Goal: Task Accomplishment & Management: Complete application form

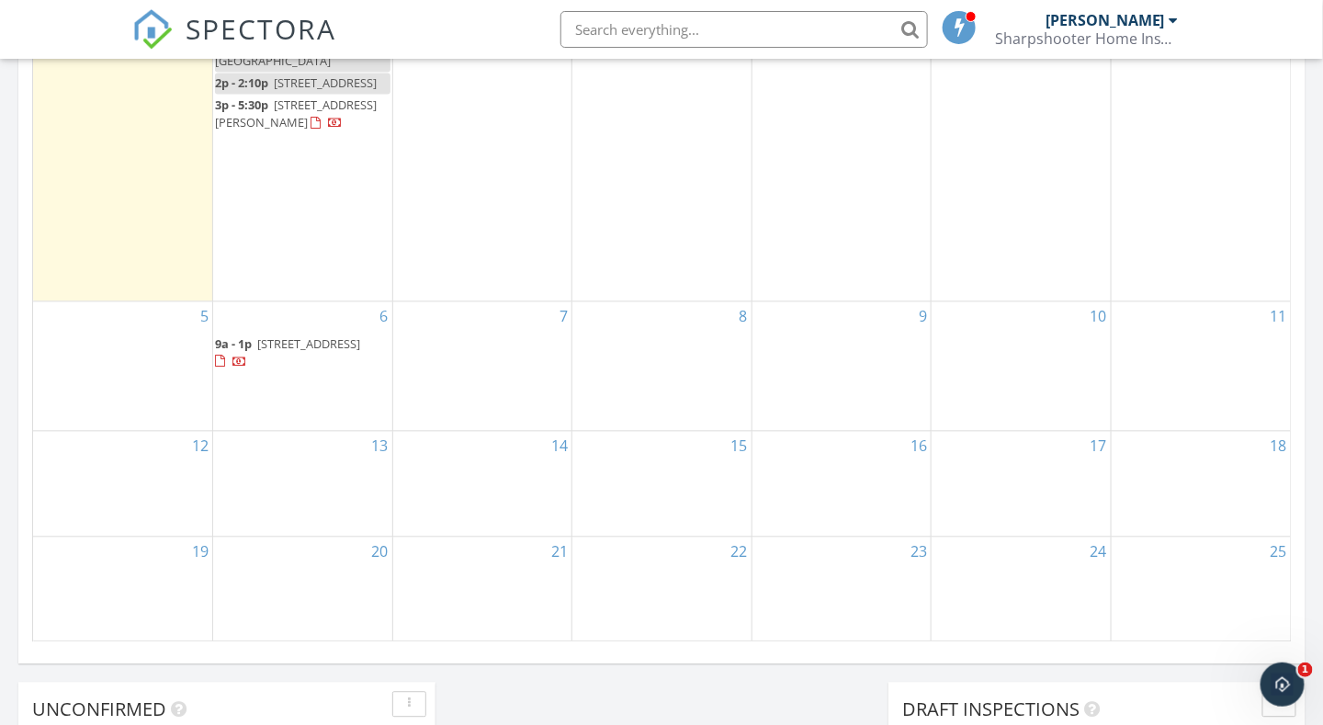
scroll to position [1102, 0]
click at [467, 388] on div "7" at bounding box center [482, 364] width 179 height 129
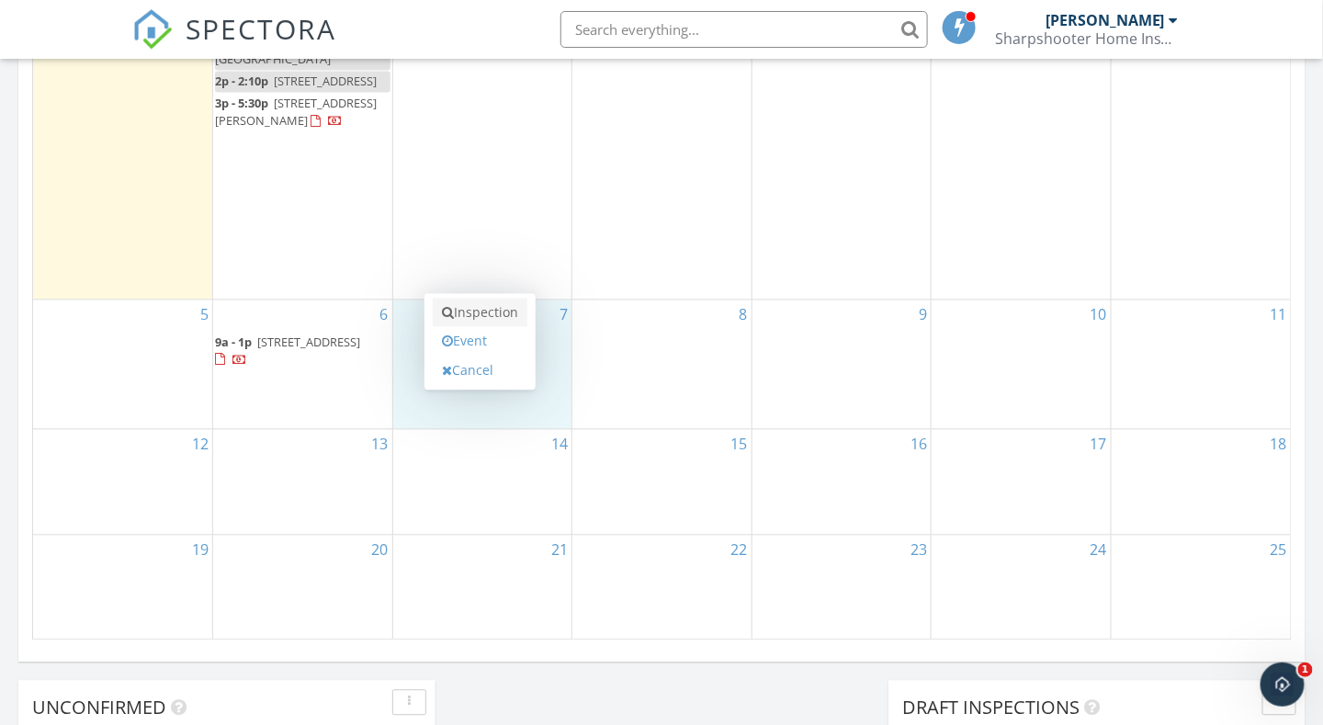
click at [476, 310] on link "Inspection" at bounding box center [480, 313] width 95 height 29
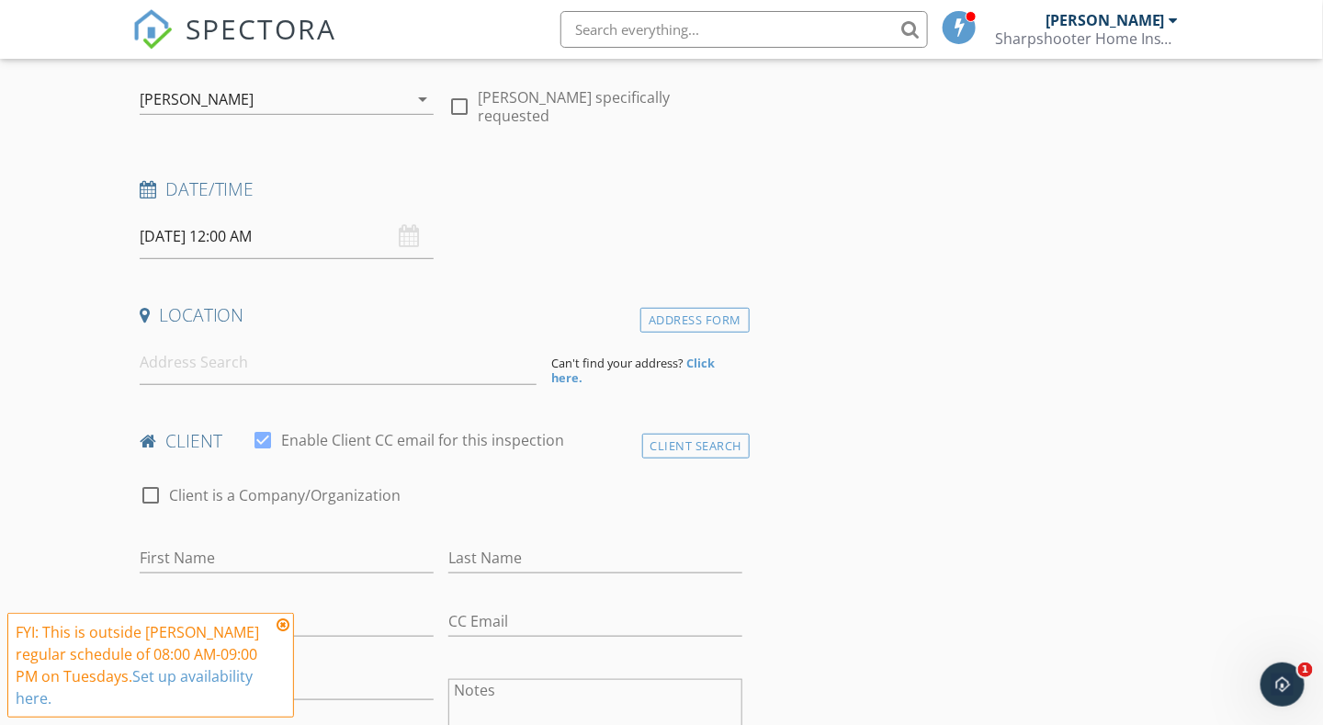
scroll to position [276, 0]
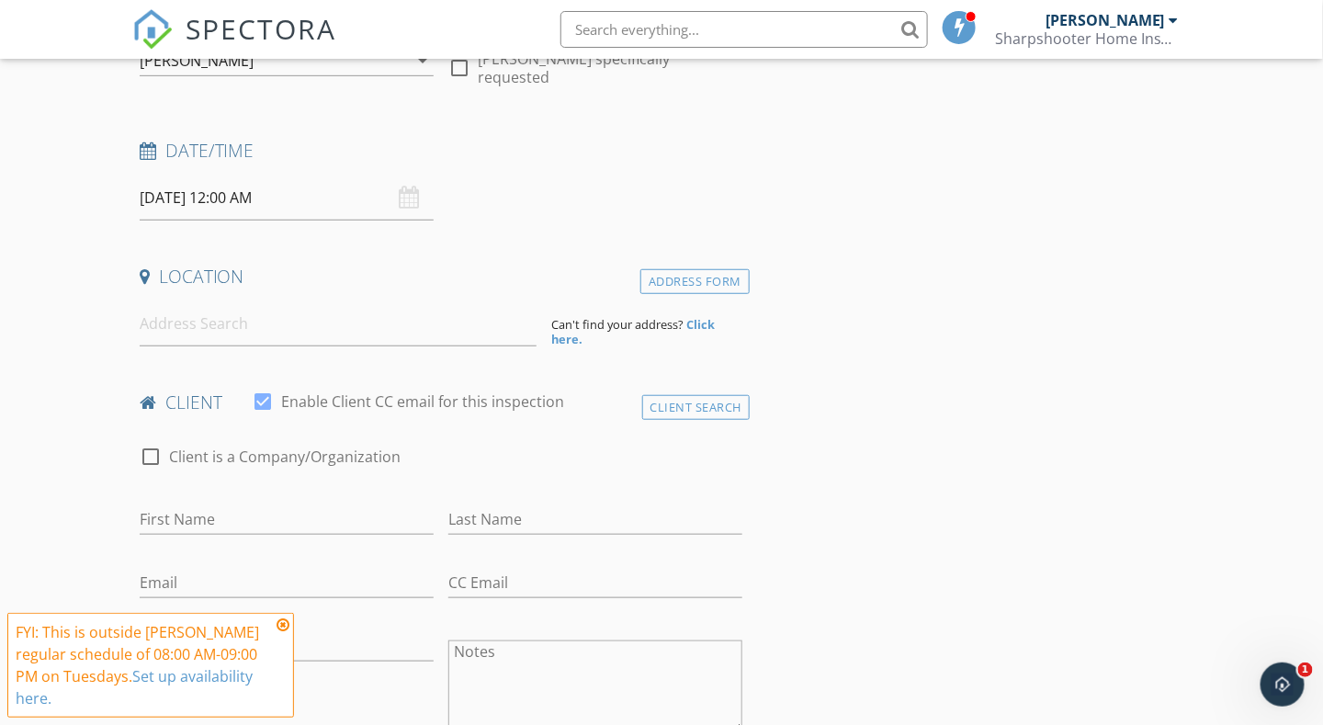
click at [301, 198] on input "[DATE] 12:00 AM" at bounding box center [287, 197] width 294 height 45
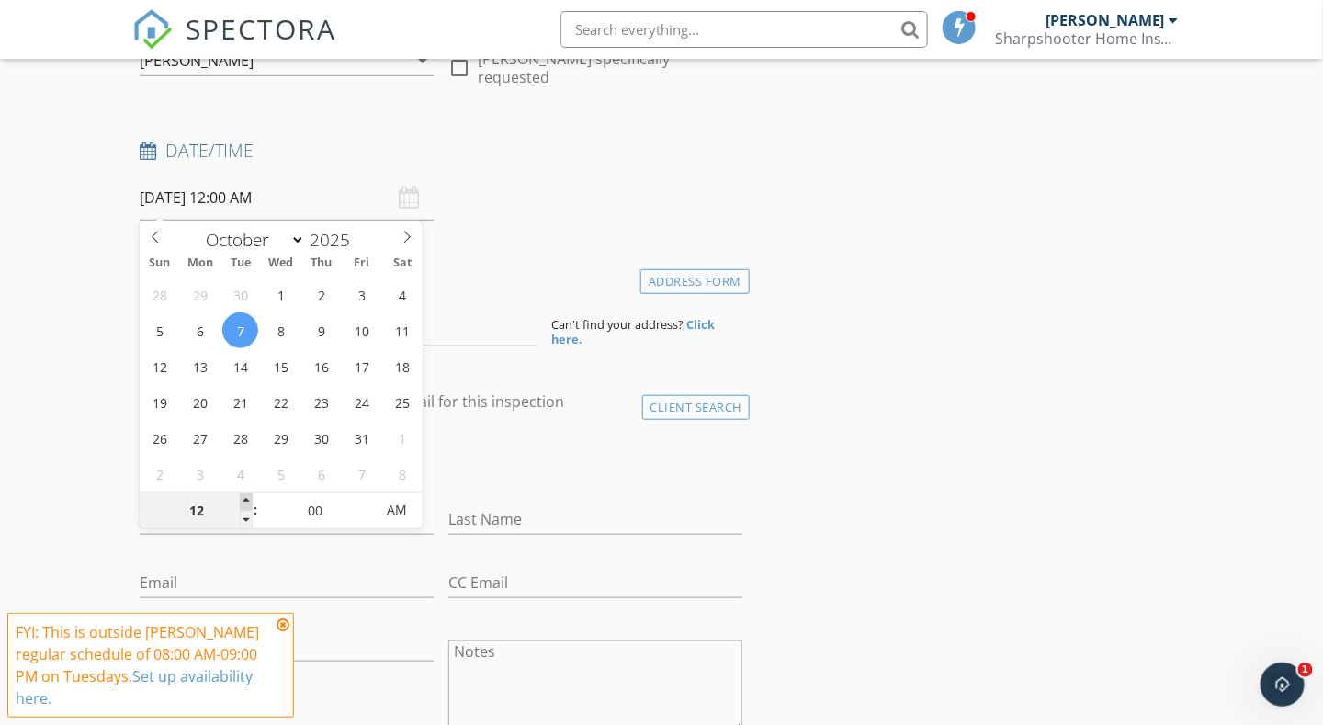
type input "01"
type input "10/07/2025 1:00 AM"
click at [245, 493] on span at bounding box center [246, 501] width 13 height 18
type input "02"
type input "10/07/2025 2:00 AM"
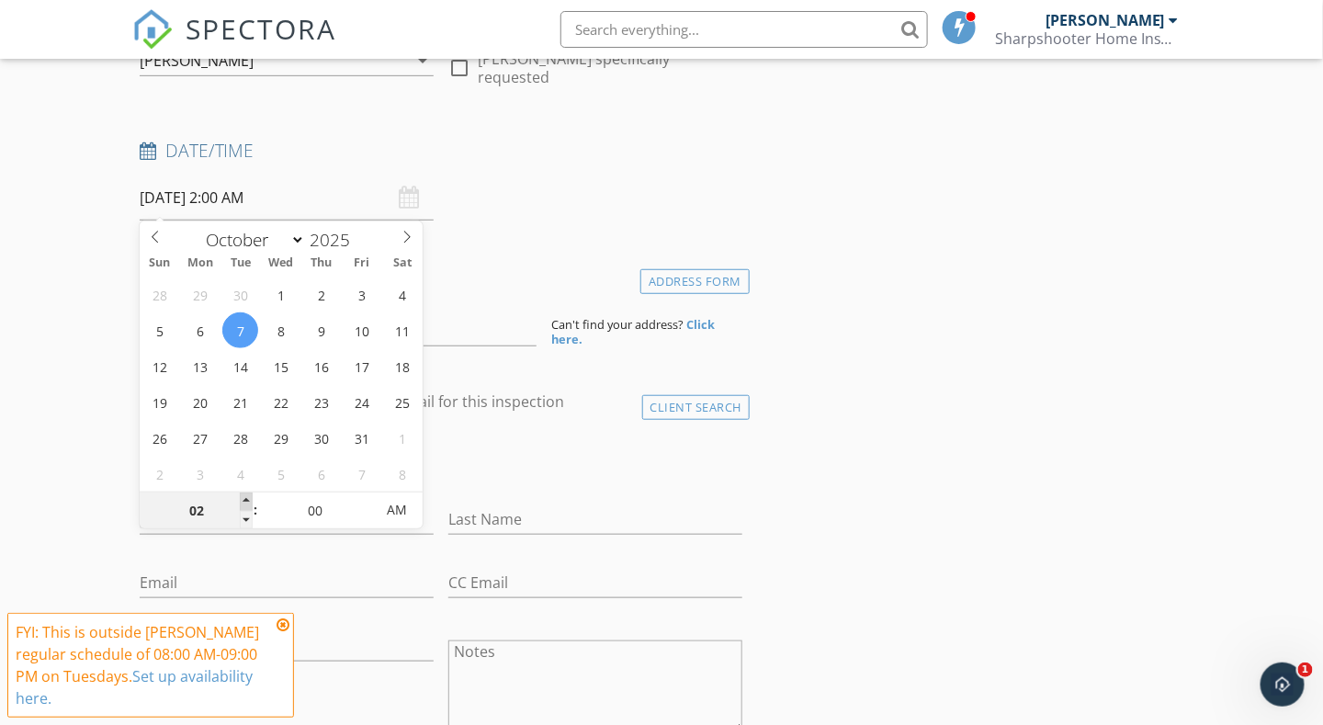
click at [245, 493] on span at bounding box center [246, 501] width 13 height 18
type input "03"
type input "10/07/2025 3:00 AM"
click at [245, 493] on span at bounding box center [246, 501] width 13 height 18
type input "04"
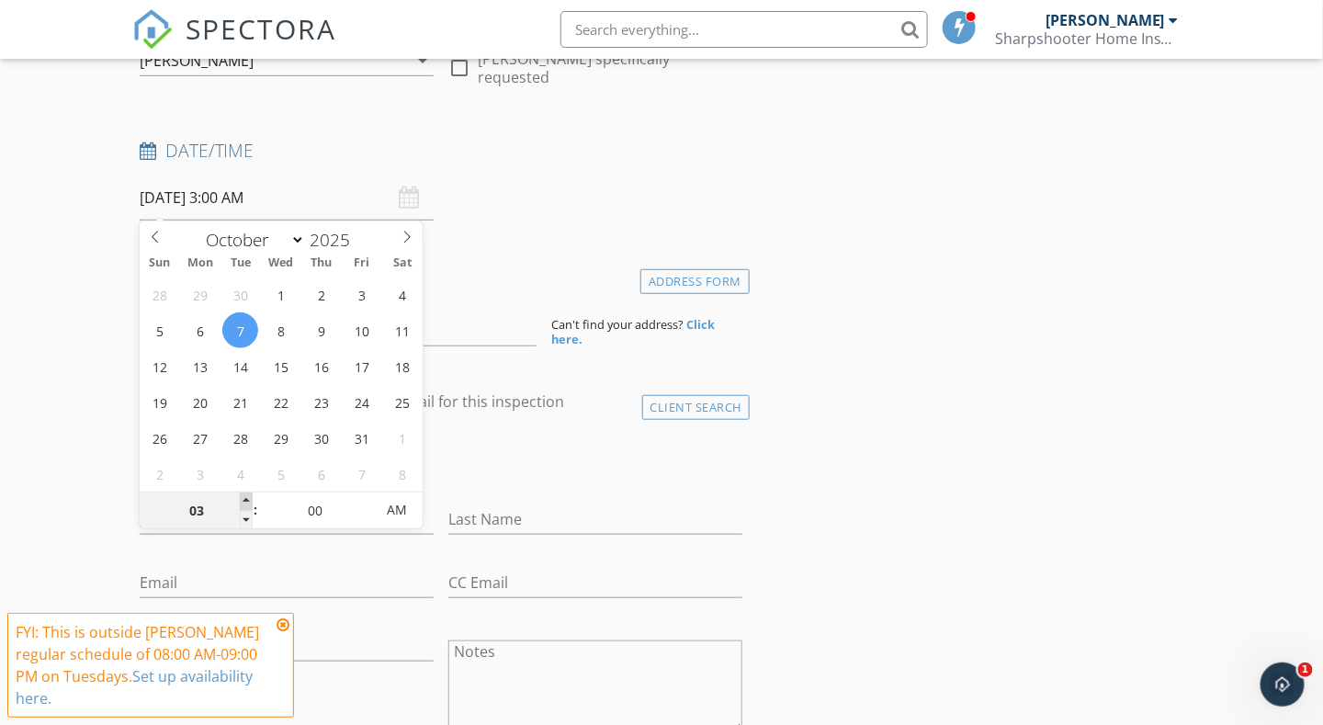
type input "10/07/2025 4:00 AM"
click at [245, 493] on span at bounding box center [246, 501] width 13 height 18
type input "05"
type input "10/07/2025 5:00 AM"
click at [245, 493] on span at bounding box center [246, 501] width 13 height 18
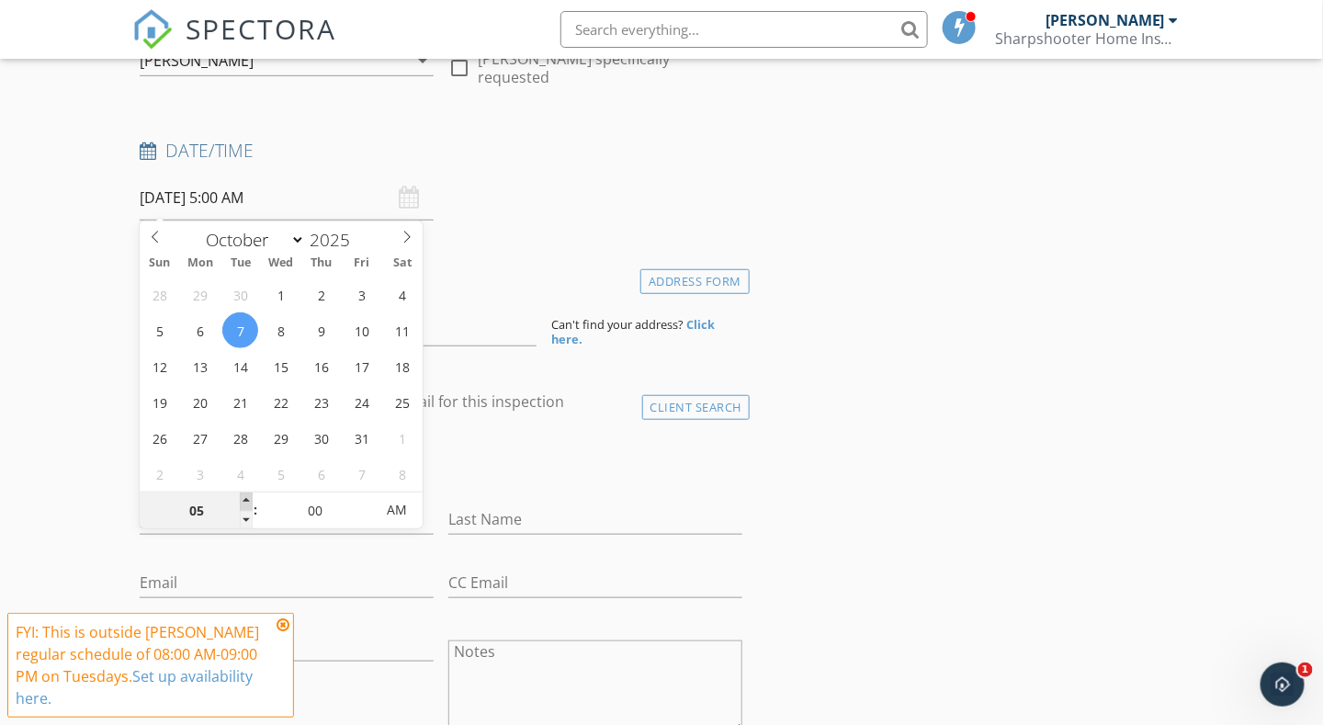
type input "06"
type input "10/07/2025 6:00 AM"
click at [245, 493] on span at bounding box center [246, 501] width 13 height 18
type input "07"
type input "10/07/2025 7:00 AM"
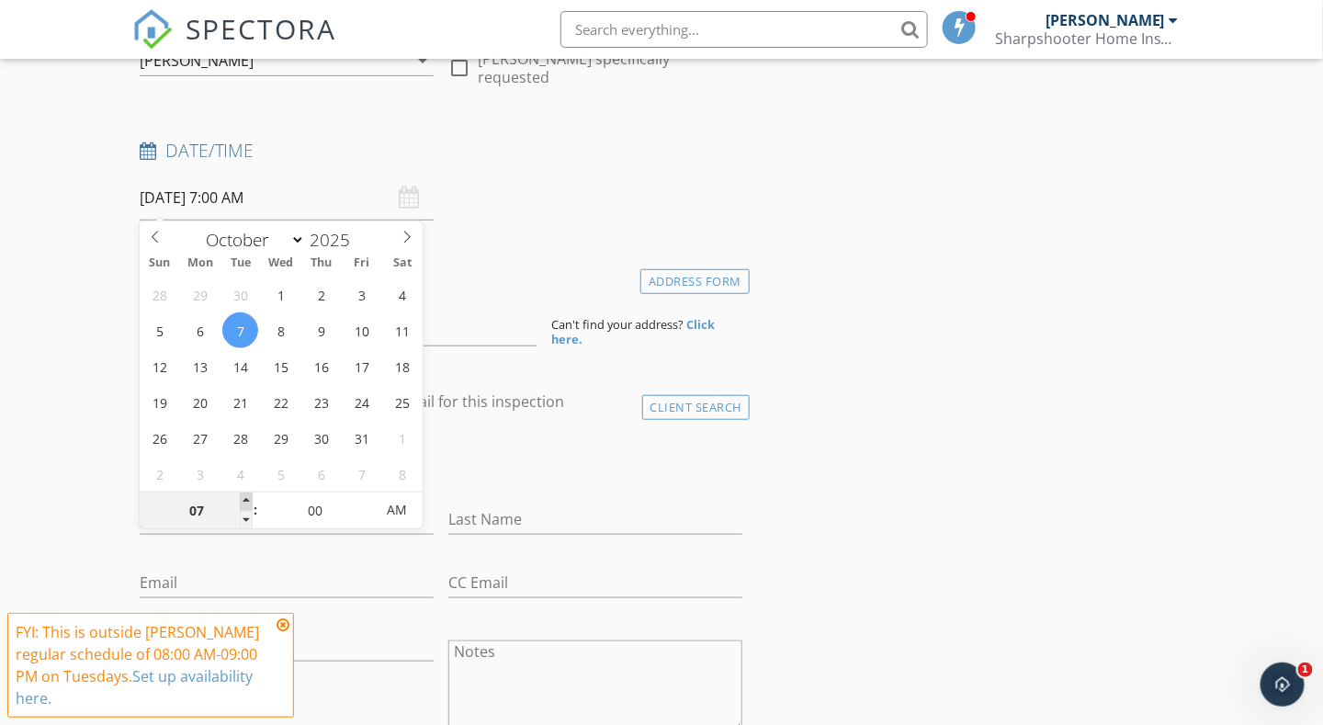
click at [245, 493] on span at bounding box center [246, 501] width 13 height 18
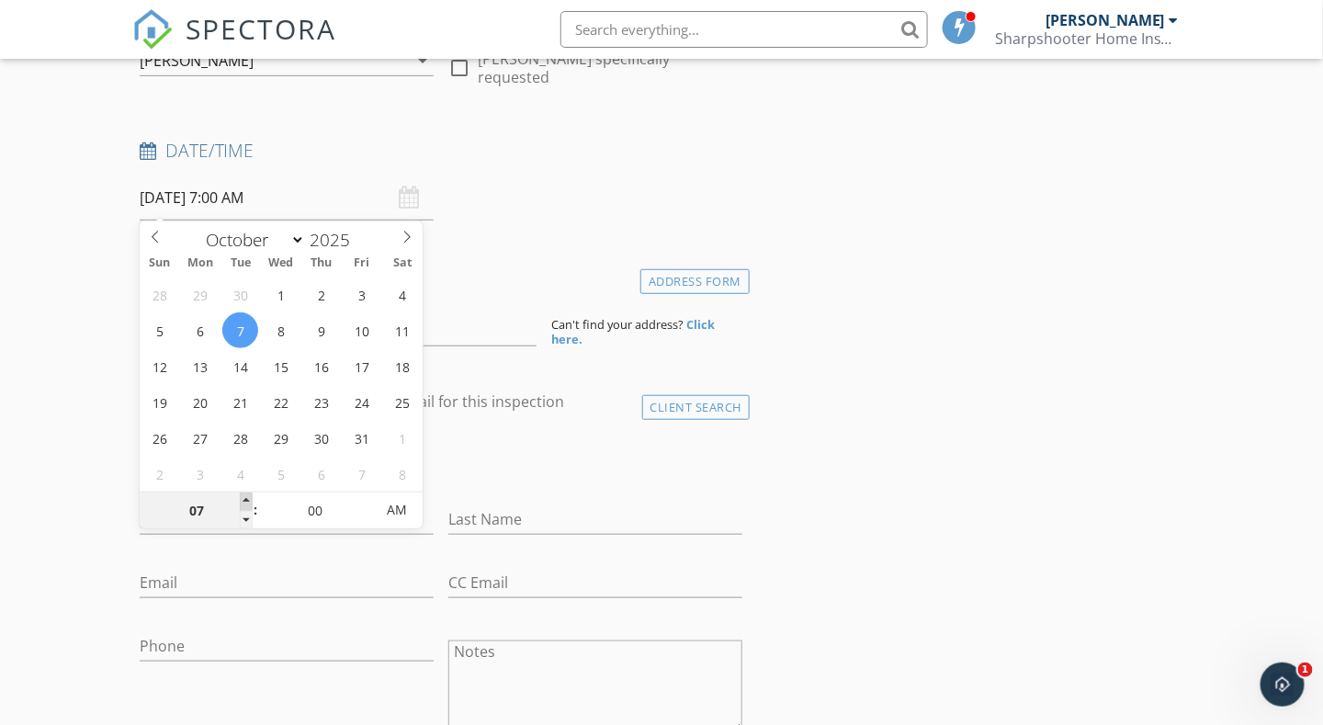
type input "08"
type input "10/07/2025 8:00 AM"
click at [245, 493] on span at bounding box center [246, 501] width 13 height 18
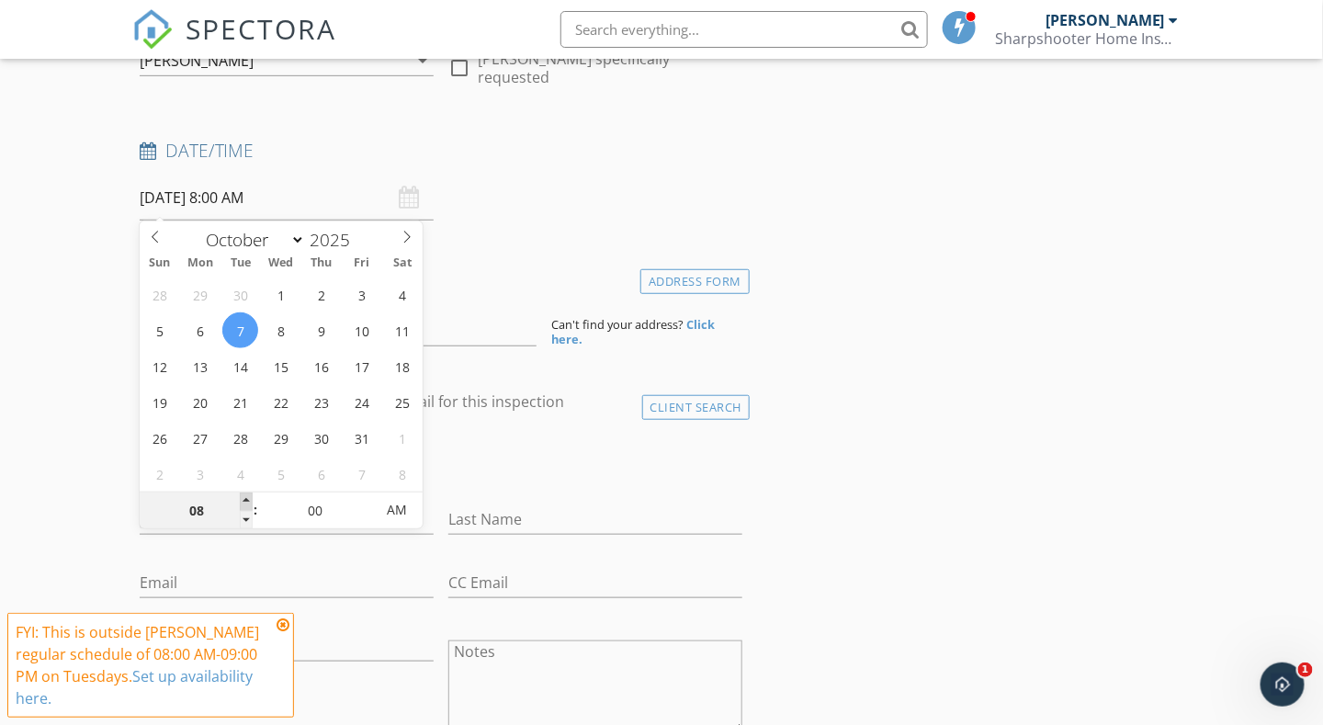
type input "09"
type input "10/07/2025 9:00 AM"
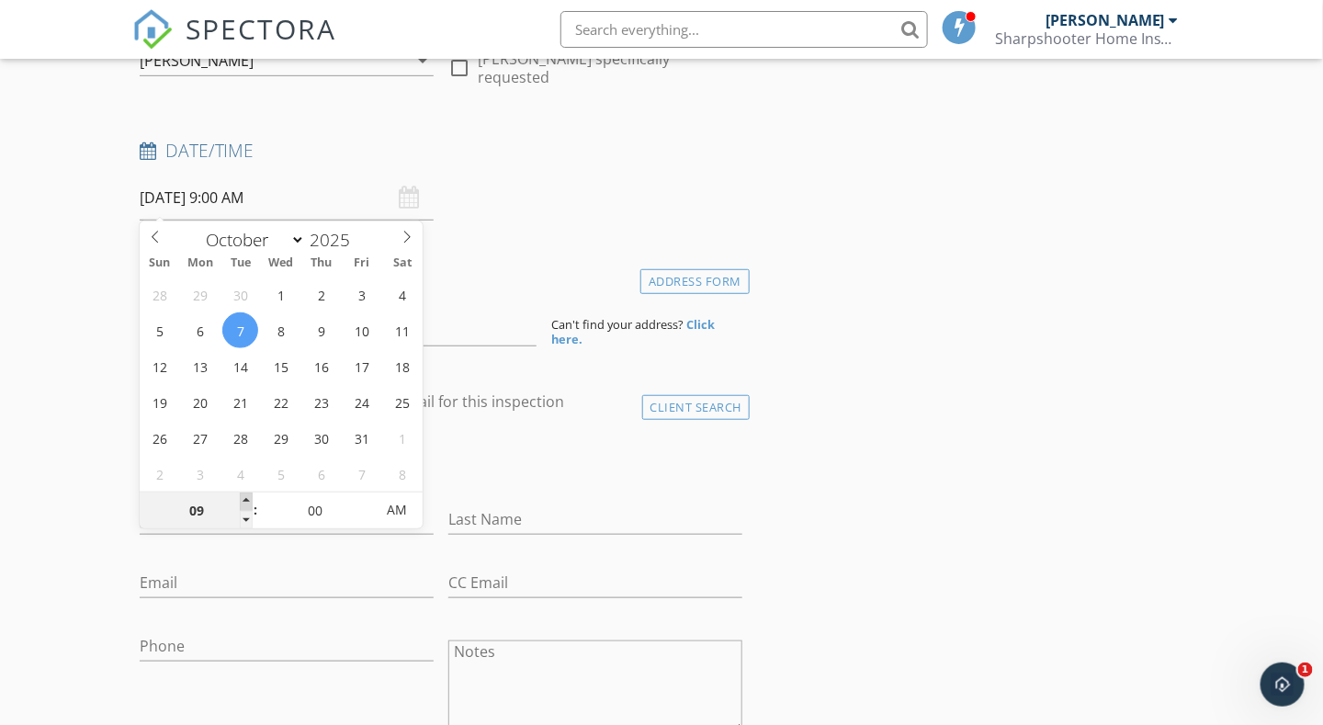
click at [245, 493] on span at bounding box center [246, 501] width 13 height 18
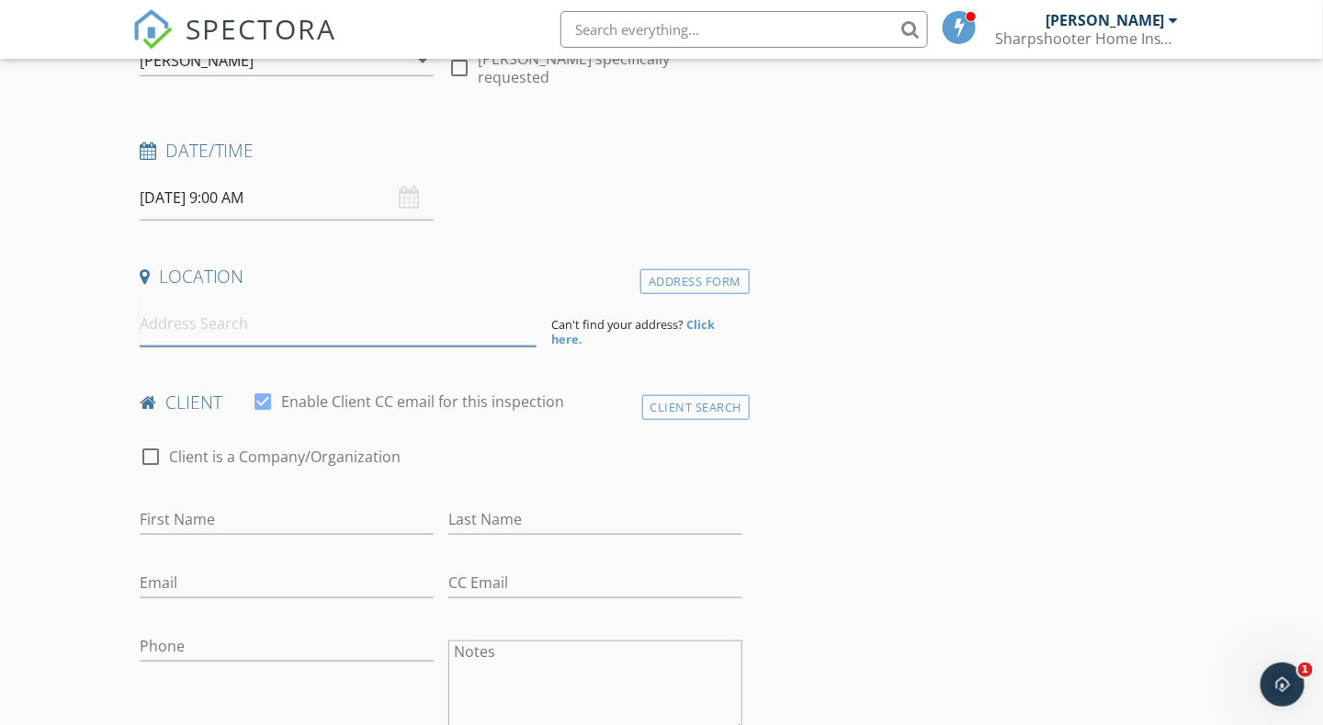
click at [182, 327] on input at bounding box center [338, 323] width 397 height 45
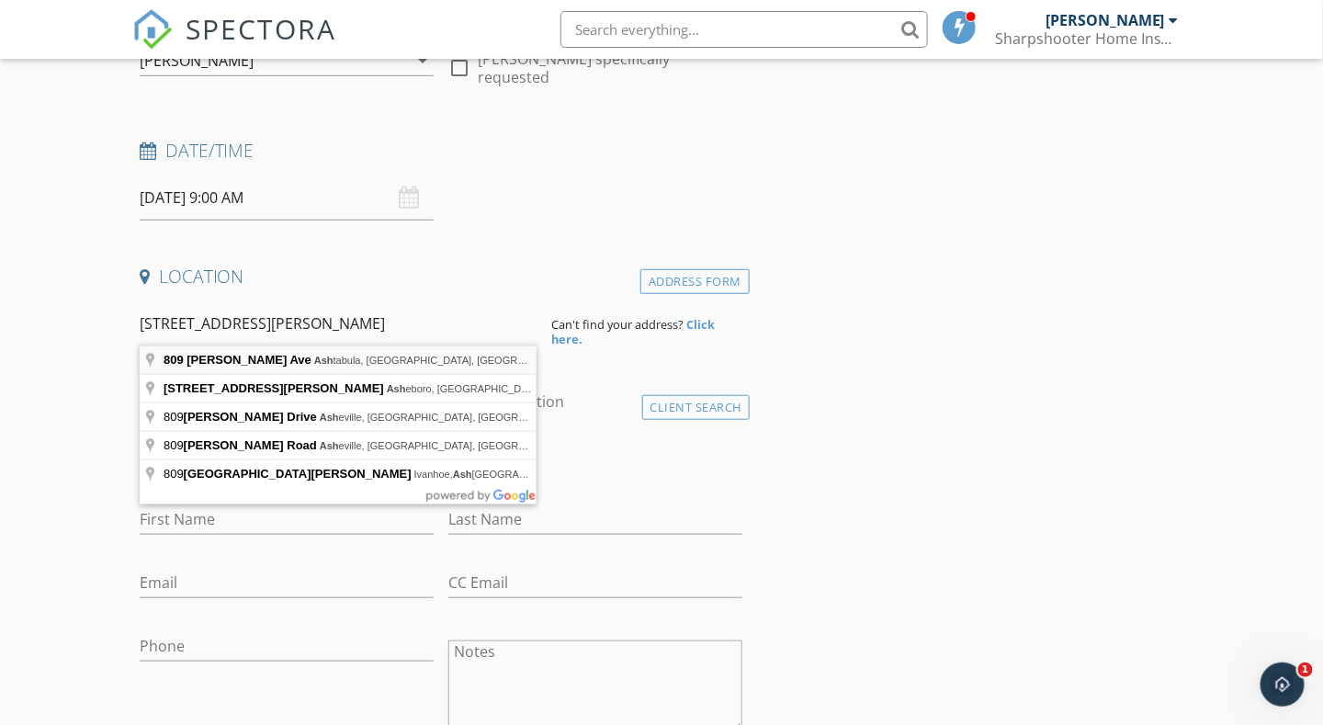
type input "809 Norman Ave, Ashtabula, OH, USA"
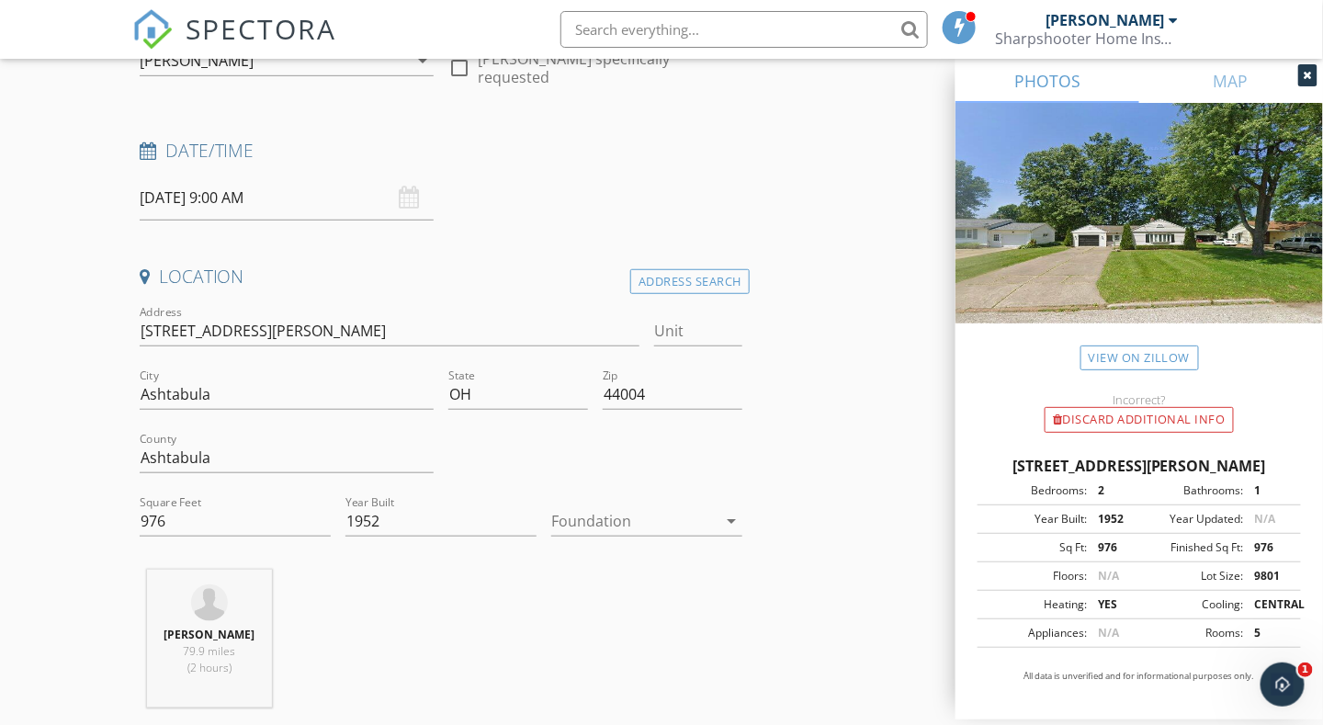
click at [601, 520] on div at bounding box center [633, 520] width 165 height 29
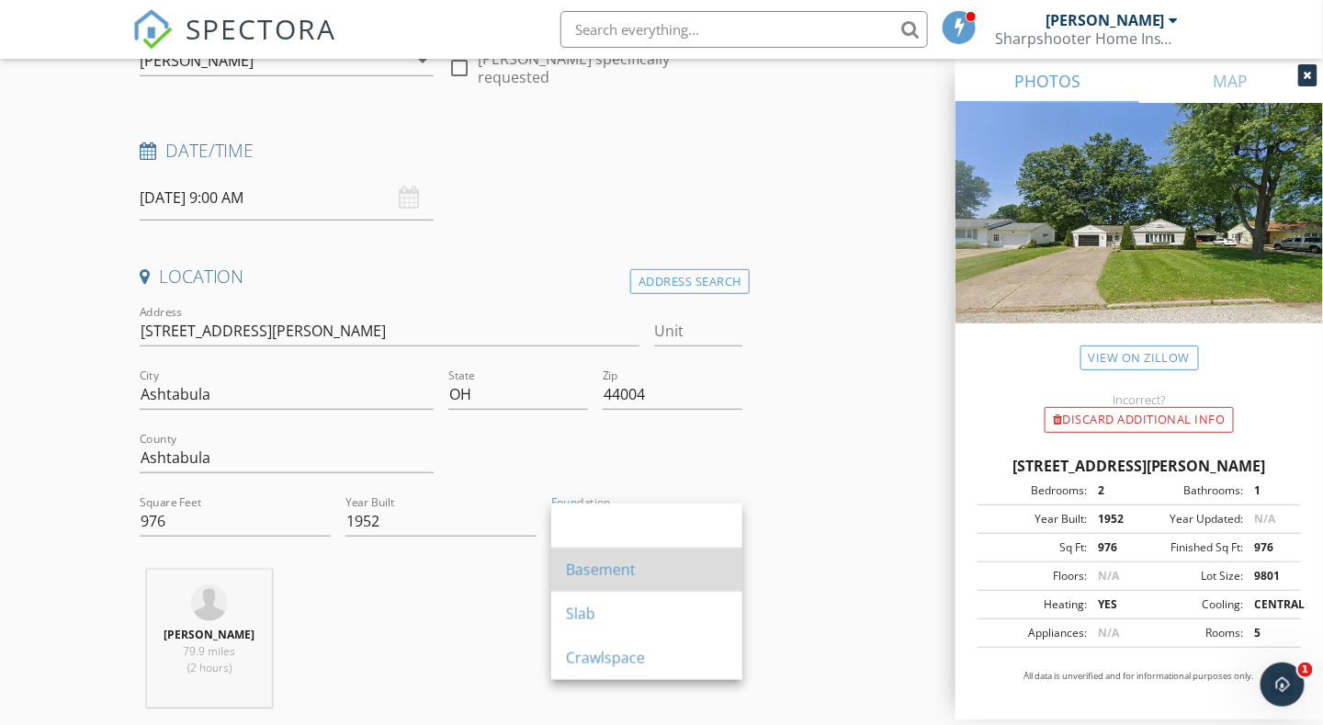
click at [591, 571] on div "Basement" at bounding box center [647, 570] width 162 height 22
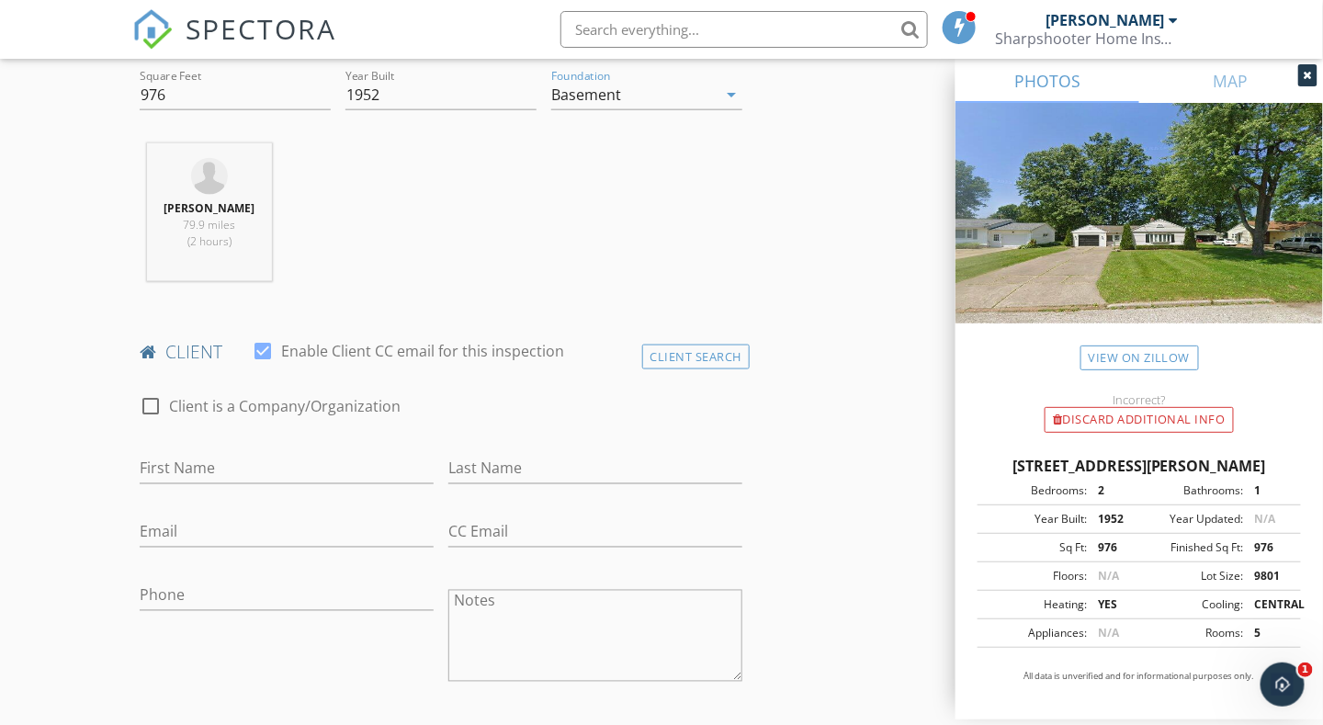
scroll to position [735, 0]
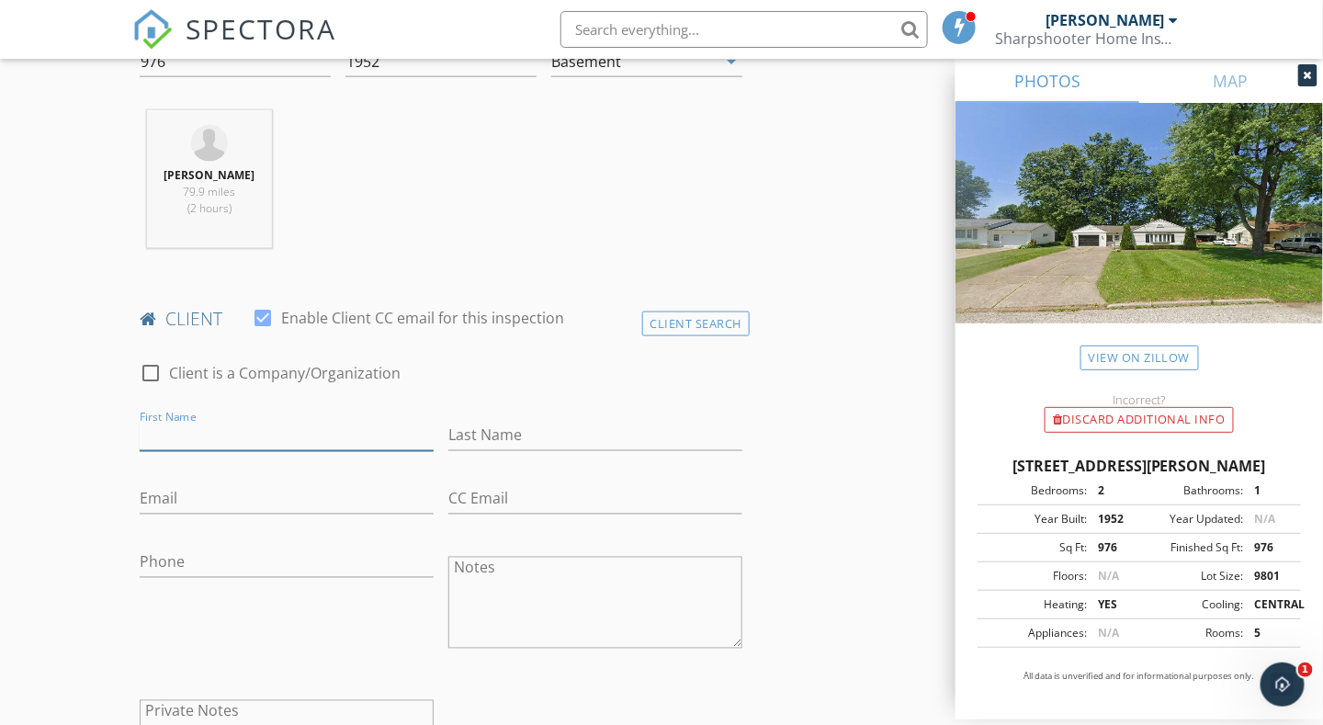
click at [158, 424] on input "First Name" at bounding box center [287, 436] width 294 height 30
type input "John"
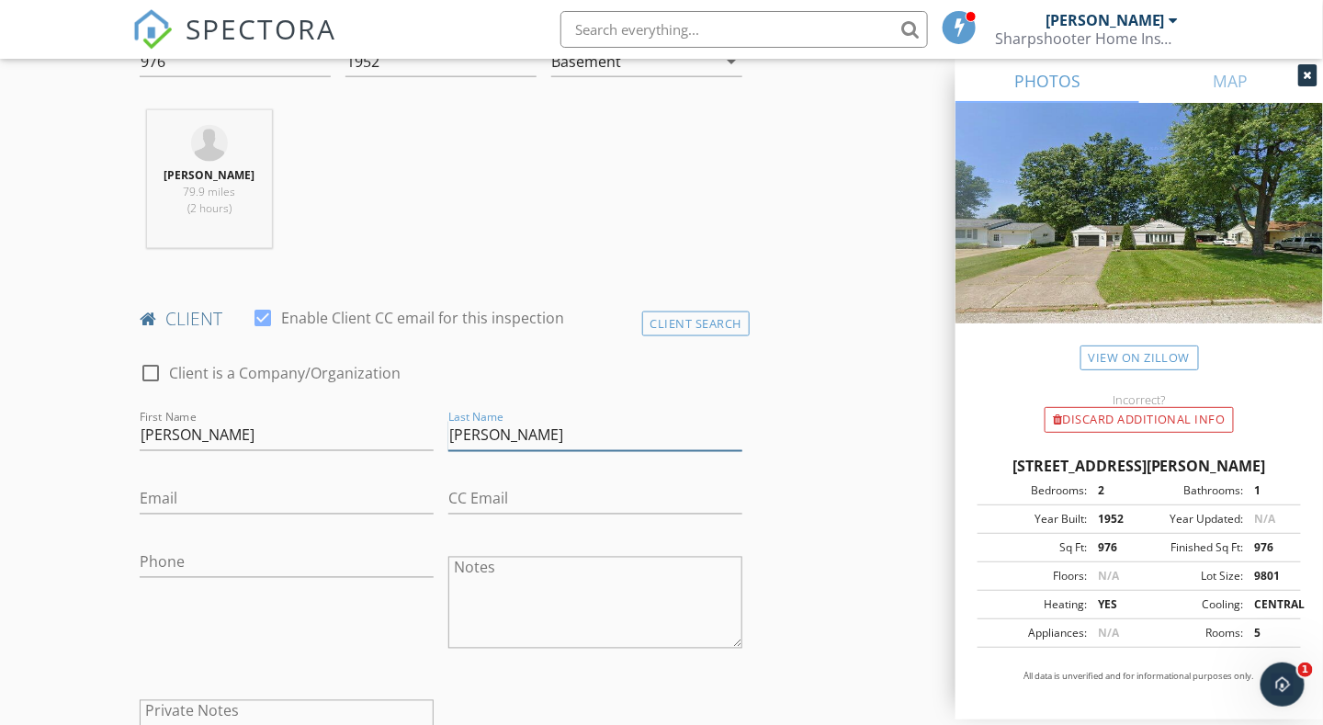
type input "Rocco"
type input "jrocco4@roadrunner.com"
click at [170, 553] on input "Phone" at bounding box center [287, 562] width 294 height 30
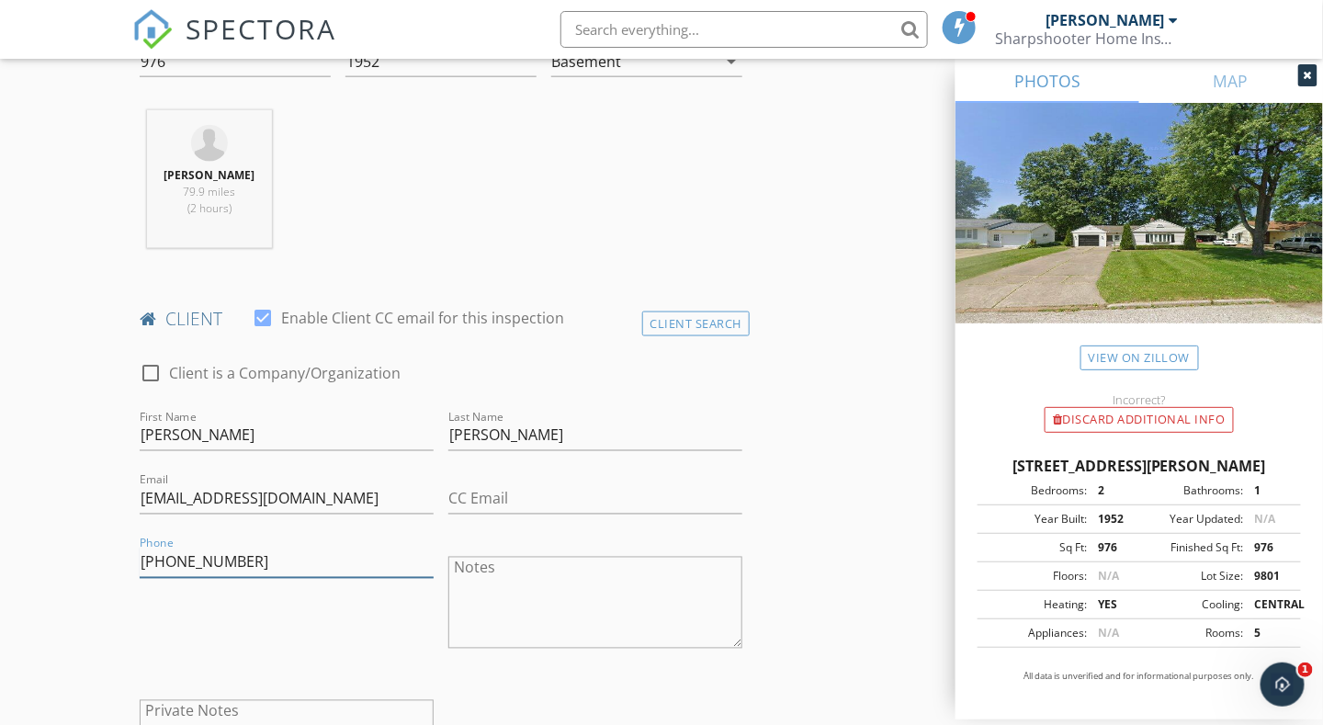
type input "440-813-3004"
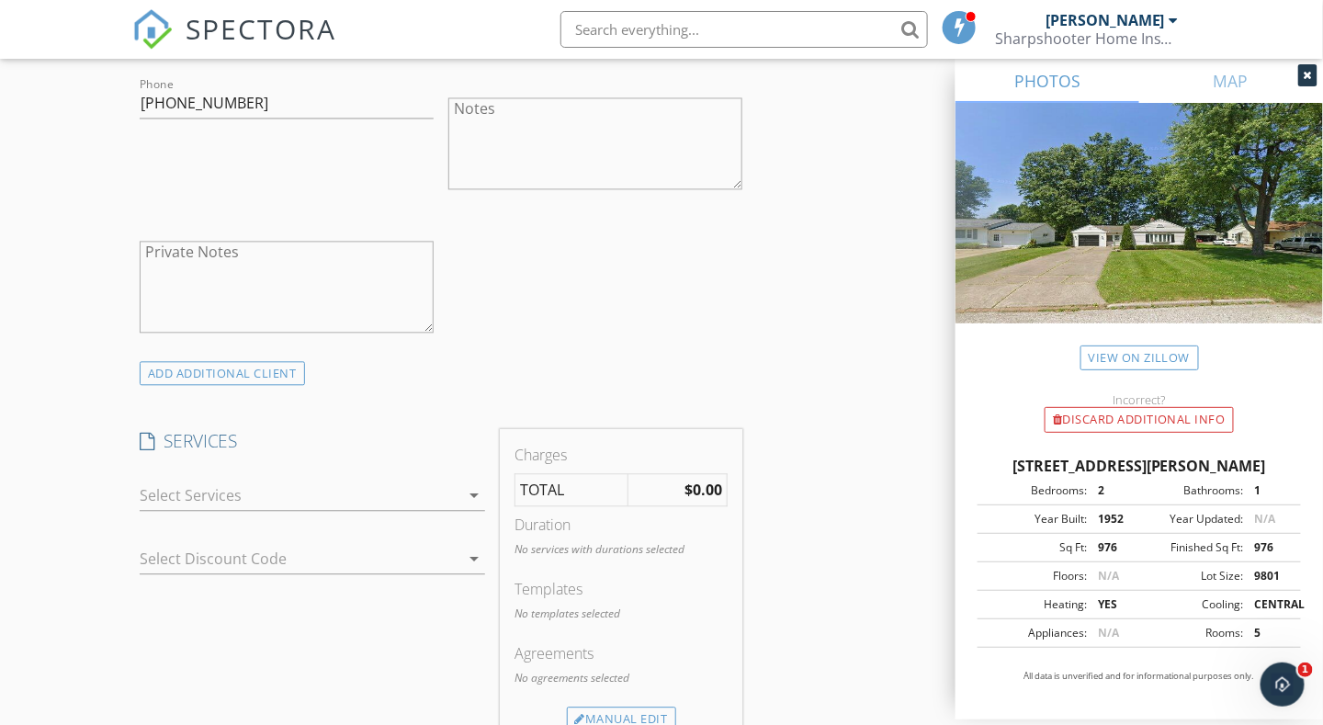
scroll to position [1378, 0]
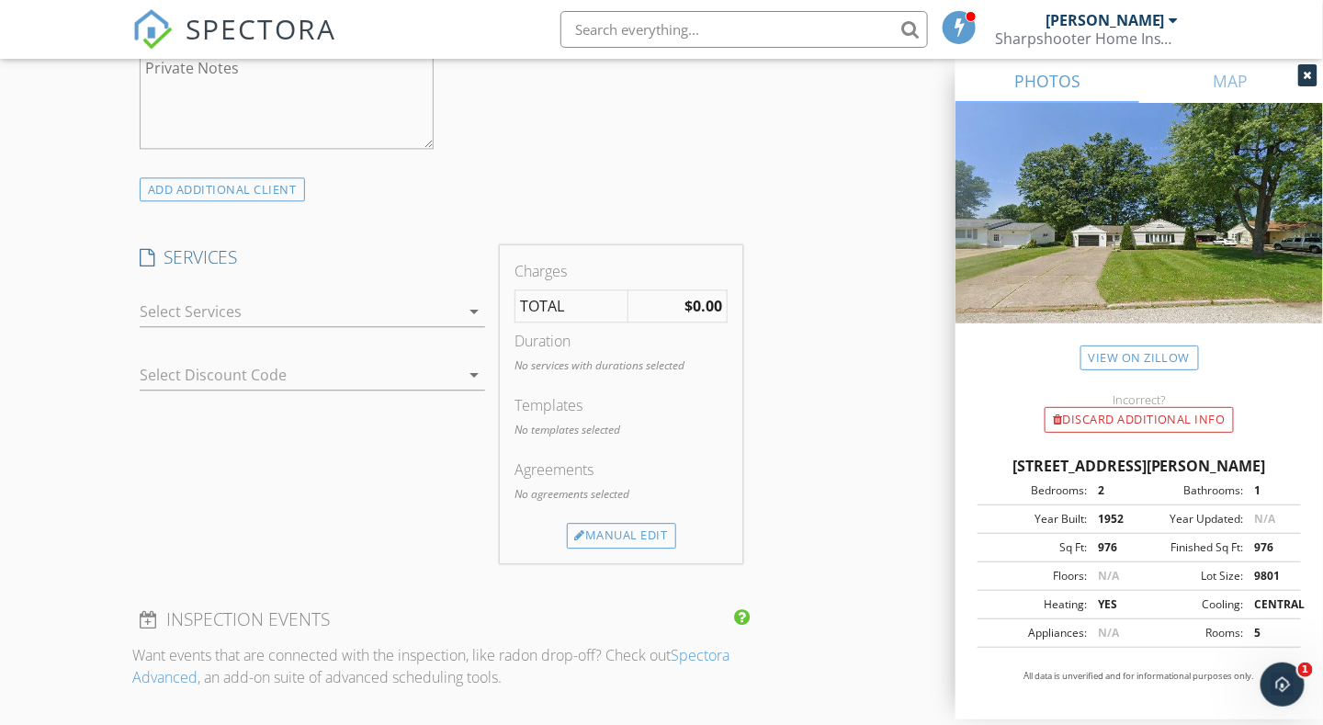
click at [220, 310] on div at bounding box center [300, 311] width 320 height 29
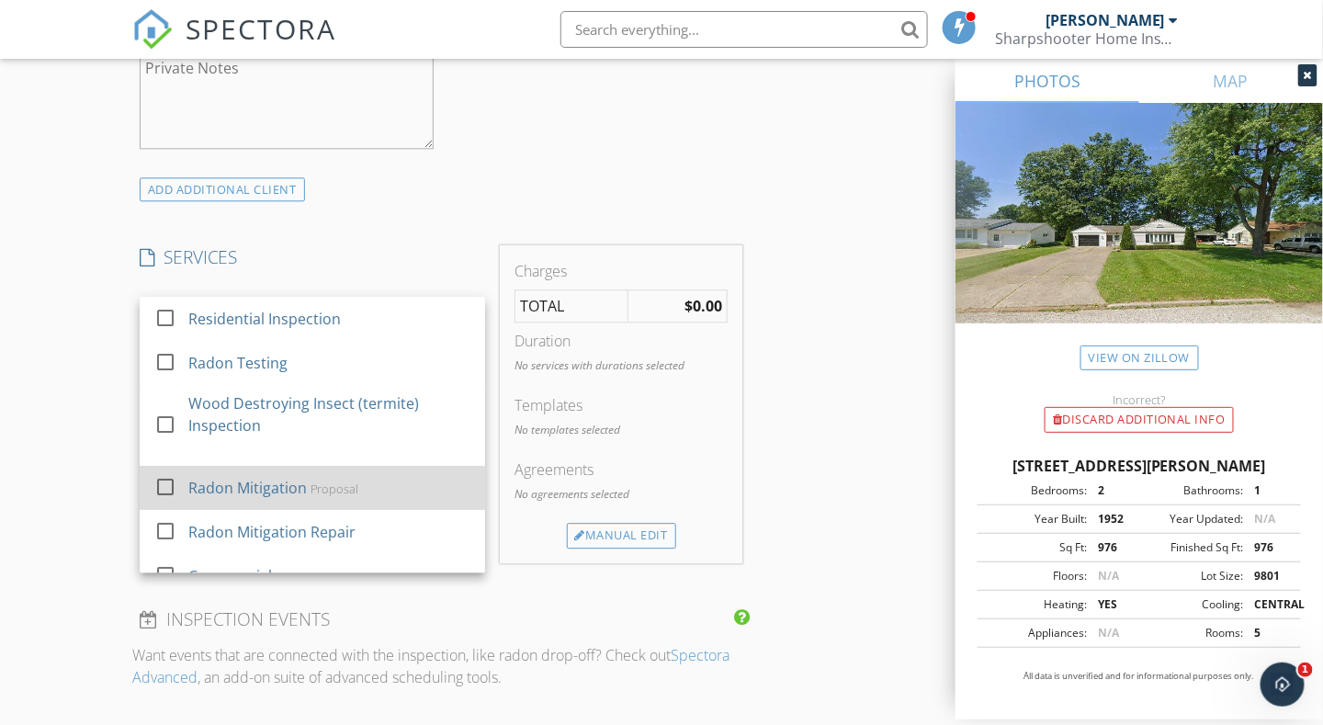
click at [228, 489] on div "Radon Mitigation" at bounding box center [247, 488] width 118 height 22
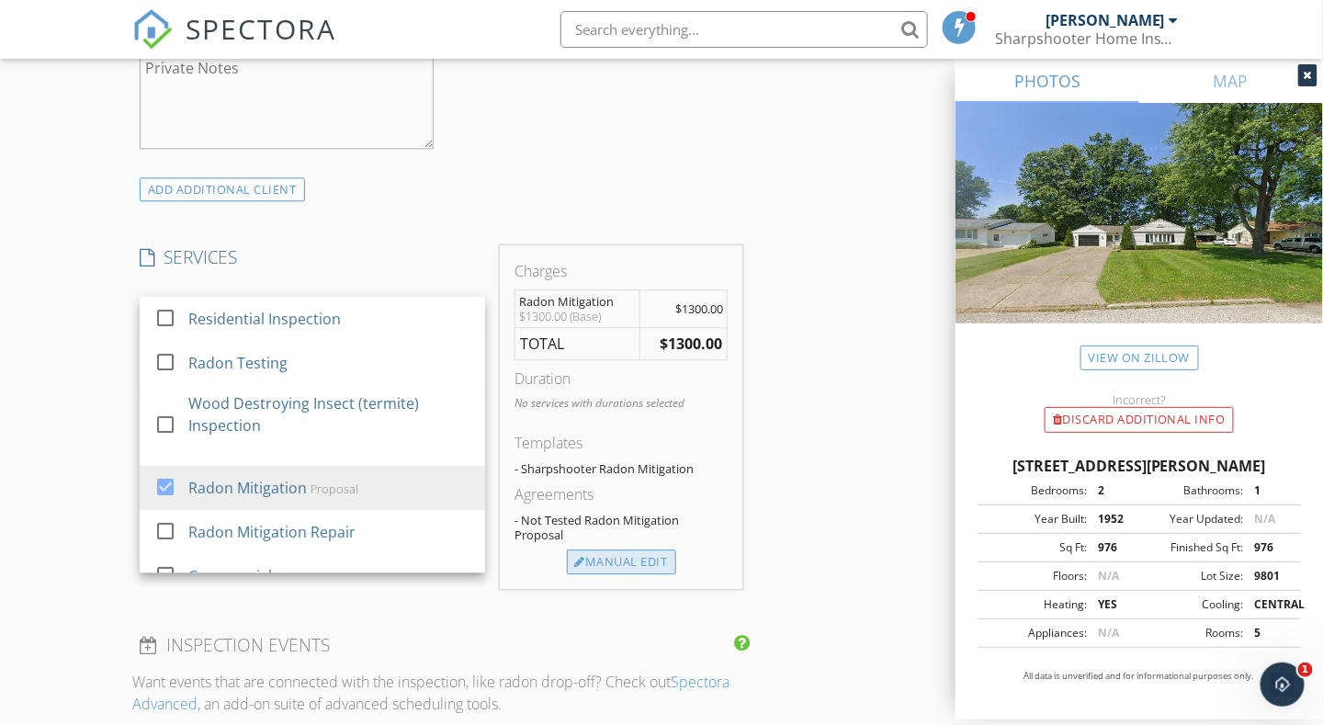
click at [626, 559] on div "Manual Edit" at bounding box center [621, 562] width 109 height 26
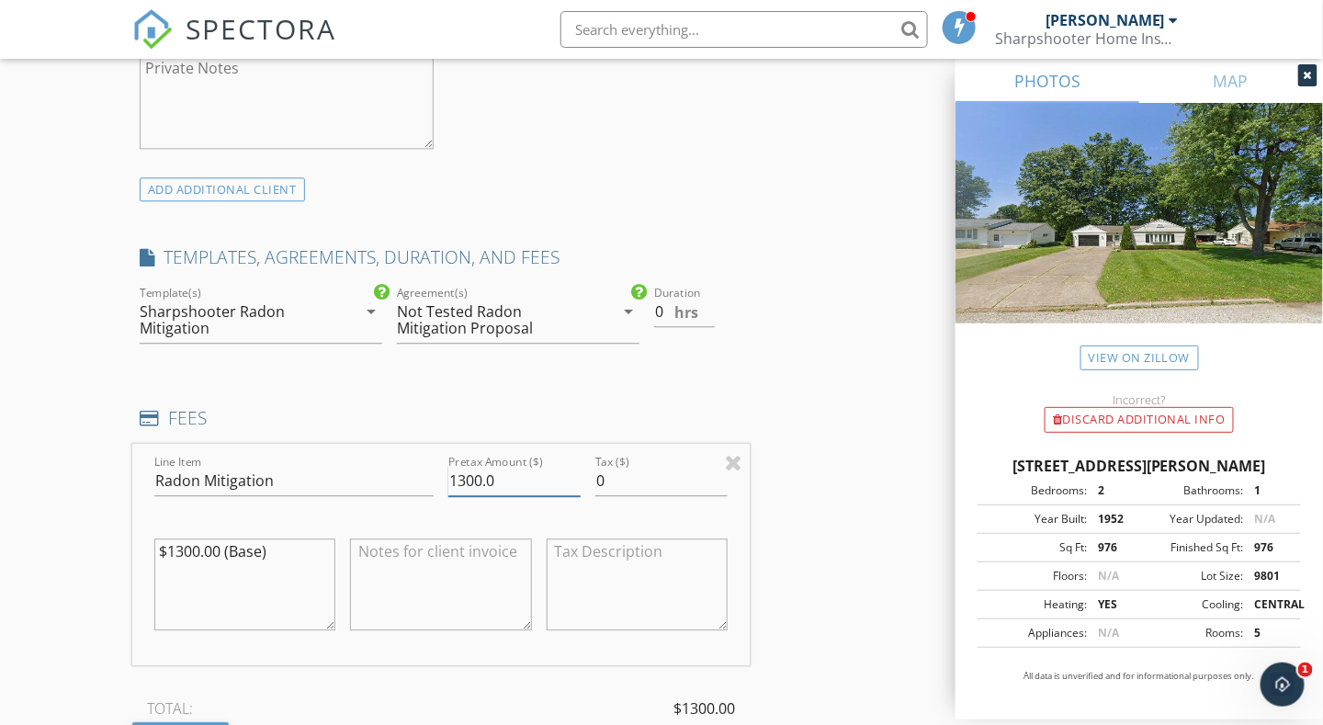
click at [463, 479] on input "1300.0" at bounding box center [514, 481] width 132 height 30
type input "1500.0"
click at [708, 304] on input "0.5" at bounding box center [684, 312] width 61 height 30
click at [708, 304] on input "1" at bounding box center [684, 312] width 61 height 30
click at [708, 304] on input "1.5" at bounding box center [684, 312] width 61 height 30
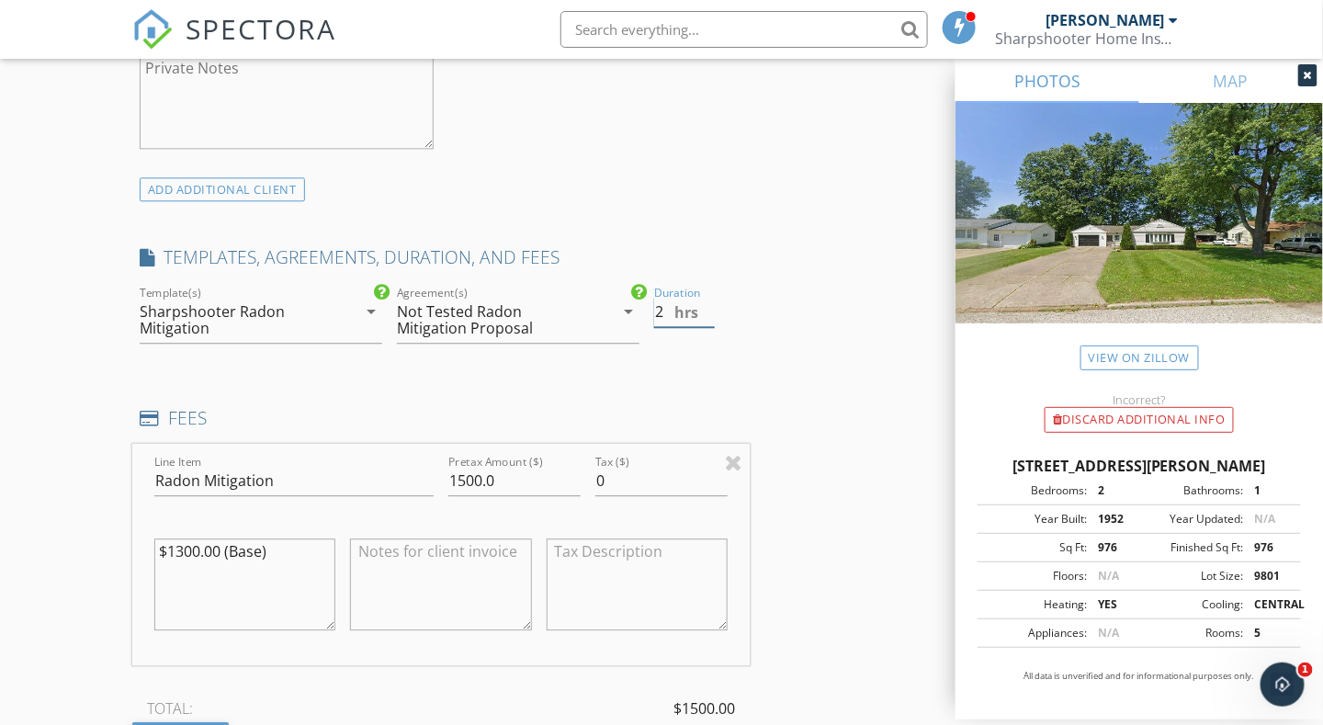
click at [708, 304] on input "2" at bounding box center [684, 312] width 61 height 30
click at [708, 304] on input "2.5" at bounding box center [684, 312] width 61 height 30
click at [708, 304] on input "3" at bounding box center [684, 312] width 61 height 30
click at [708, 304] on input "3.5" at bounding box center [684, 312] width 61 height 30
type input "4"
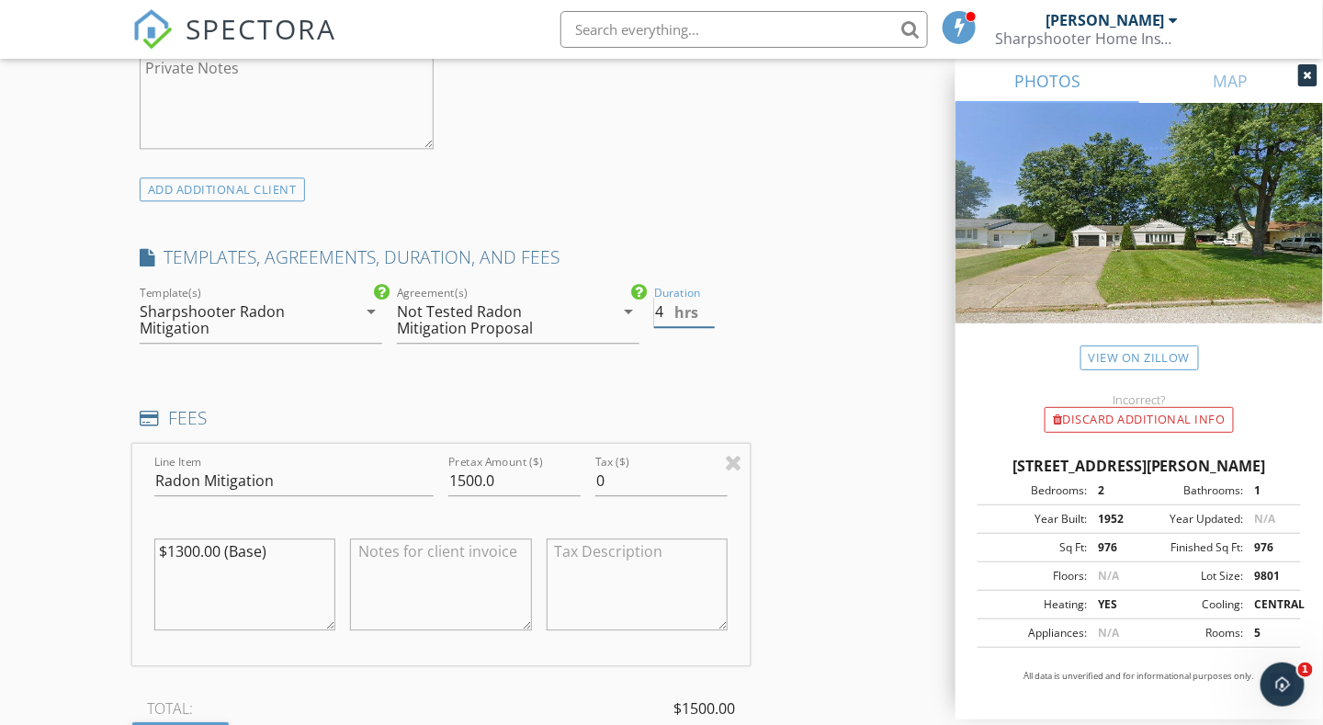
click at [708, 304] on input "4" at bounding box center [684, 312] width 61 height 30
click at [40, 375] on div "New Inspection Click here to use the New Order Form INSPECTOR(S) check_box Matt…" at bounding box center [661, 475] width 1323 height 3379
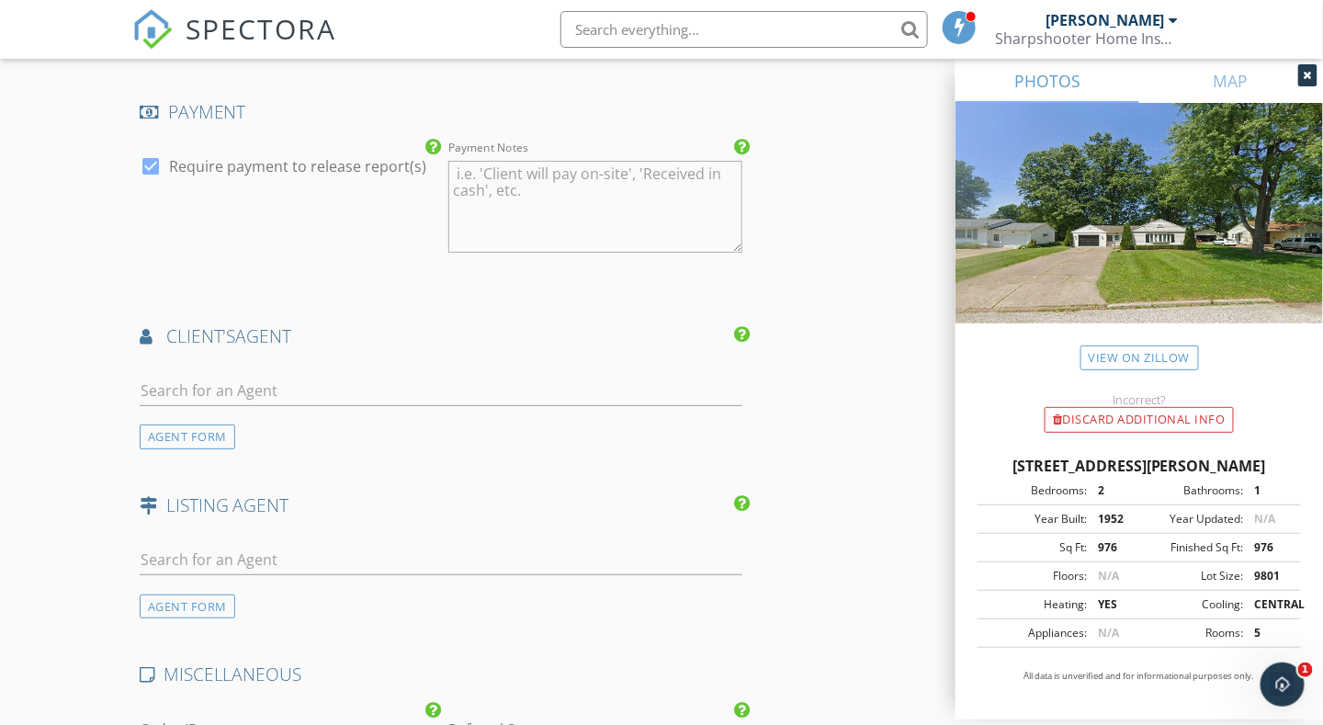
scroll to position [2205, 0]
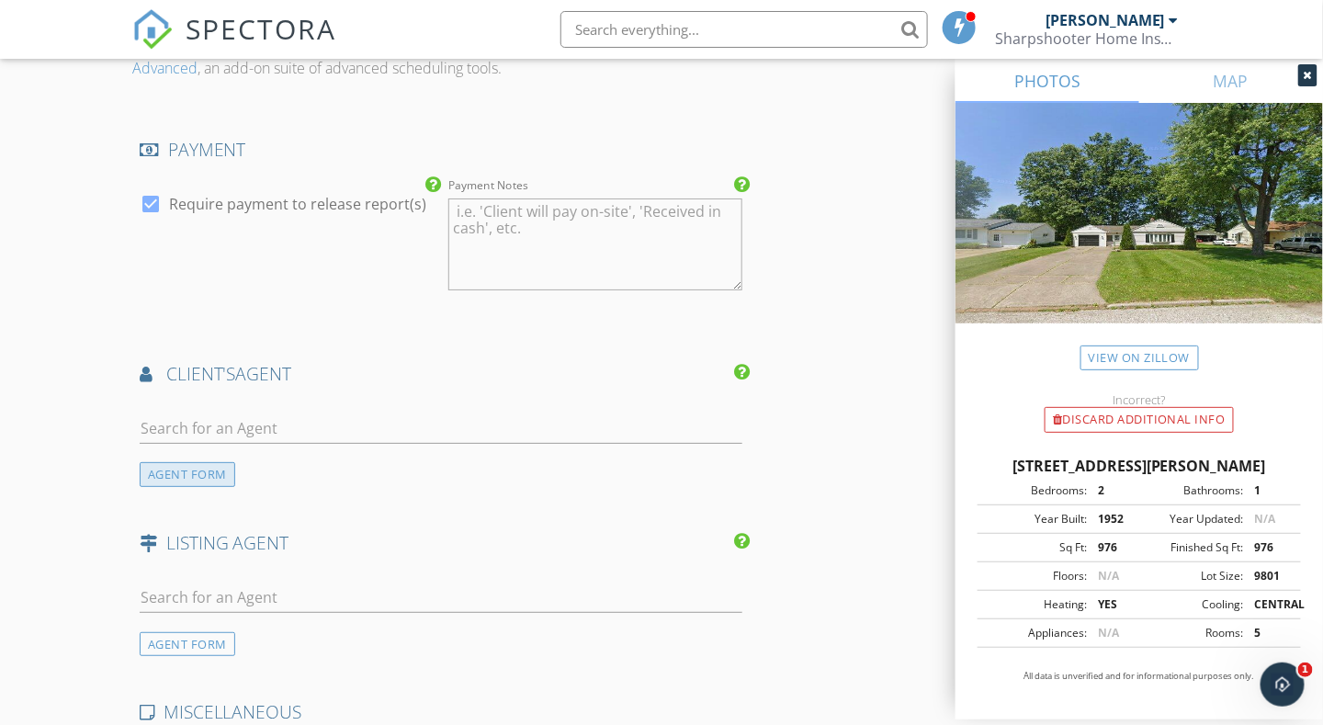
click at [177, 480] on div "AGENT FORM" at bounding box center [188, 474] width 96 height 25
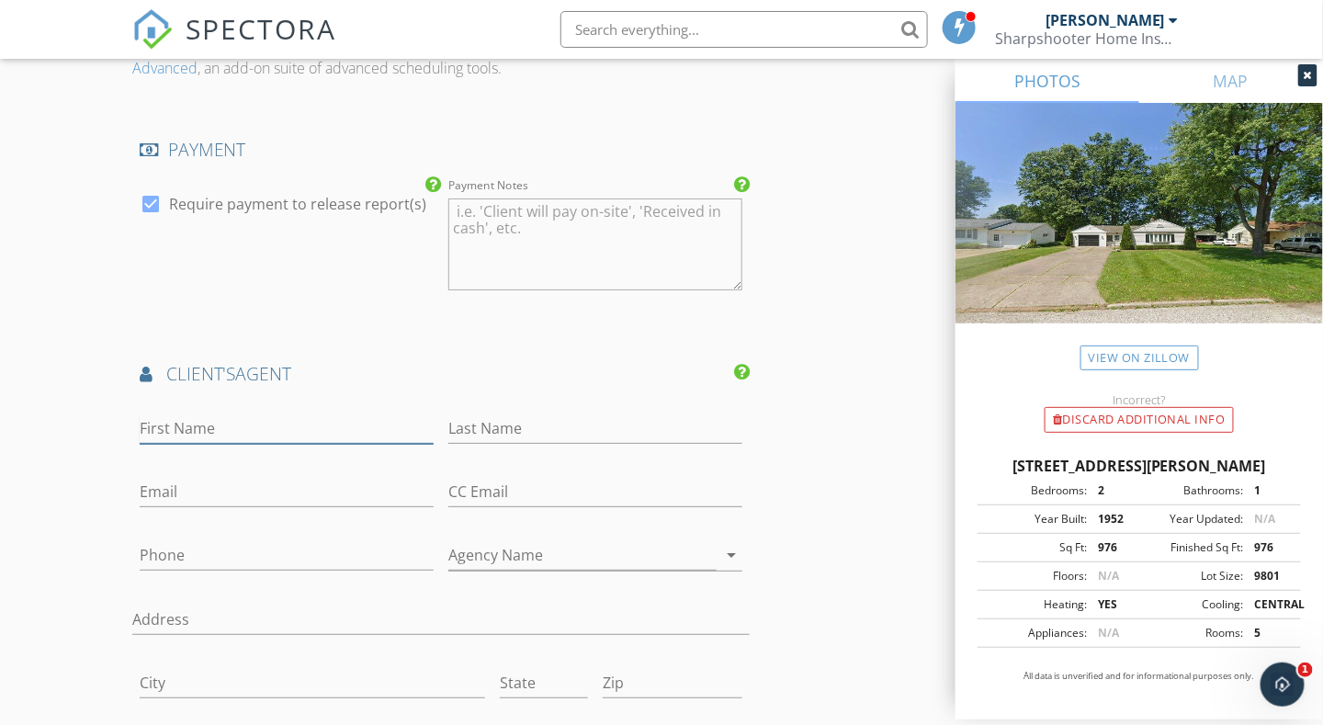
click at [175, 420] on input "First Name" at bounding box center [287, 428] width 294 height 30
type input "J"
type input "Lori"
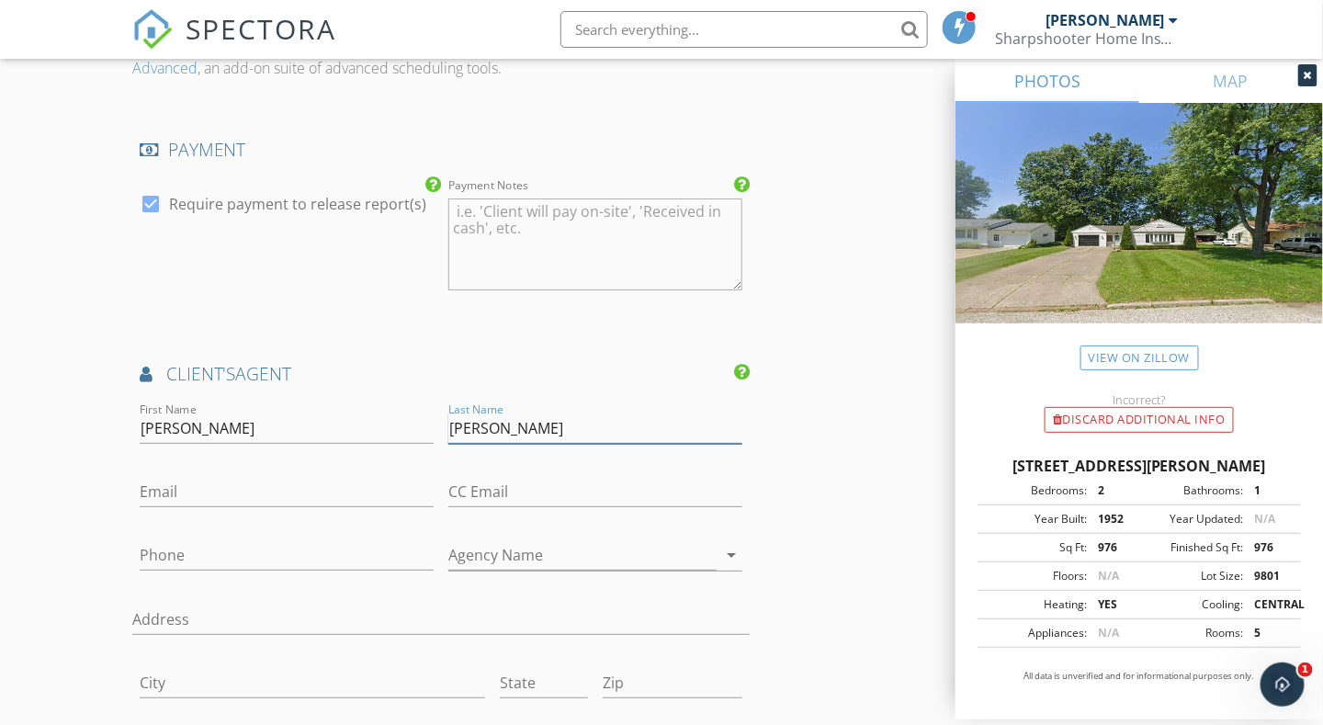
type input "Mackey"
click at [178, 549] on input "Phone" at bounding box center [287, 555] width 294 height 30
type input "440-228-1740"
click at [176, 488] on input "Email" at bounding box center [287, 492] width 294 height 30
paste input "lorim.myrealtor@gmail.com"
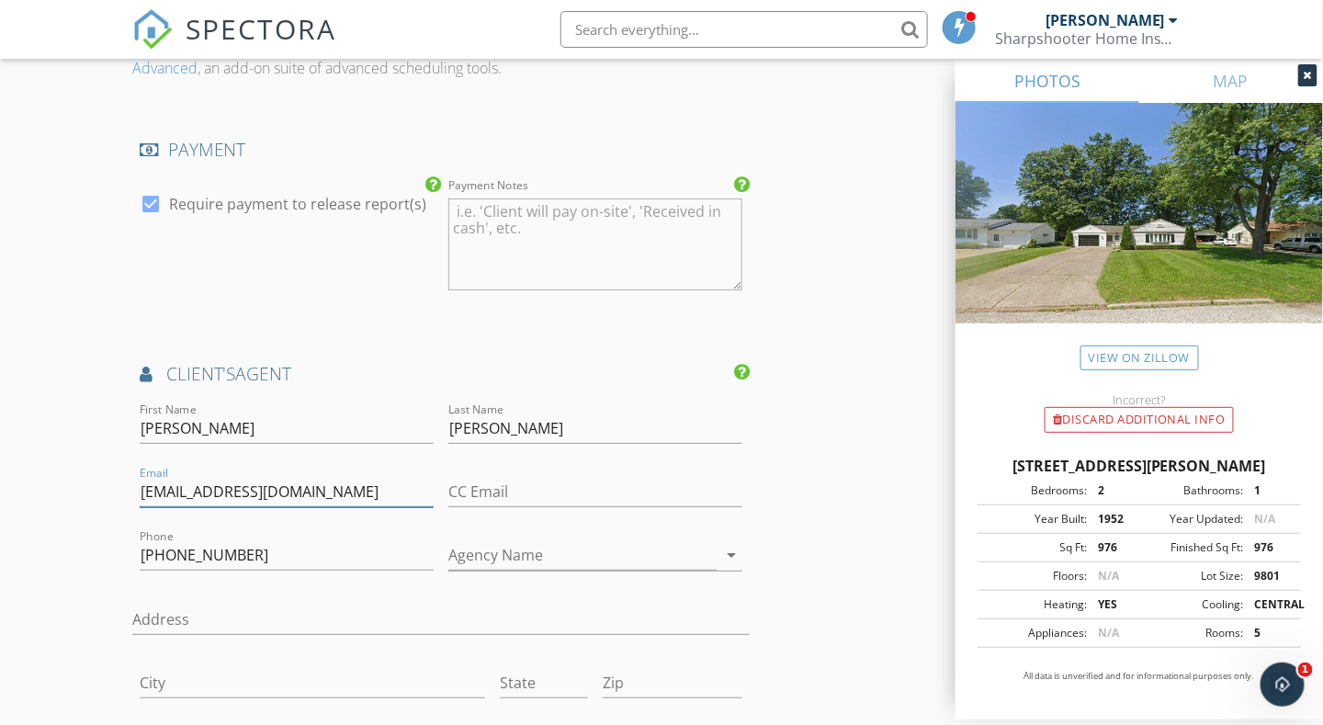
type input "lorim.myrealtor@gmail.com"
click at [484, 547] on input "Agency Name" at bounding box center [582, 555] width 268 height 30
paste input "HomeSmart Real Estate Momentum LLC"
type input "HomeSmart Real Estate Momentum LLC"
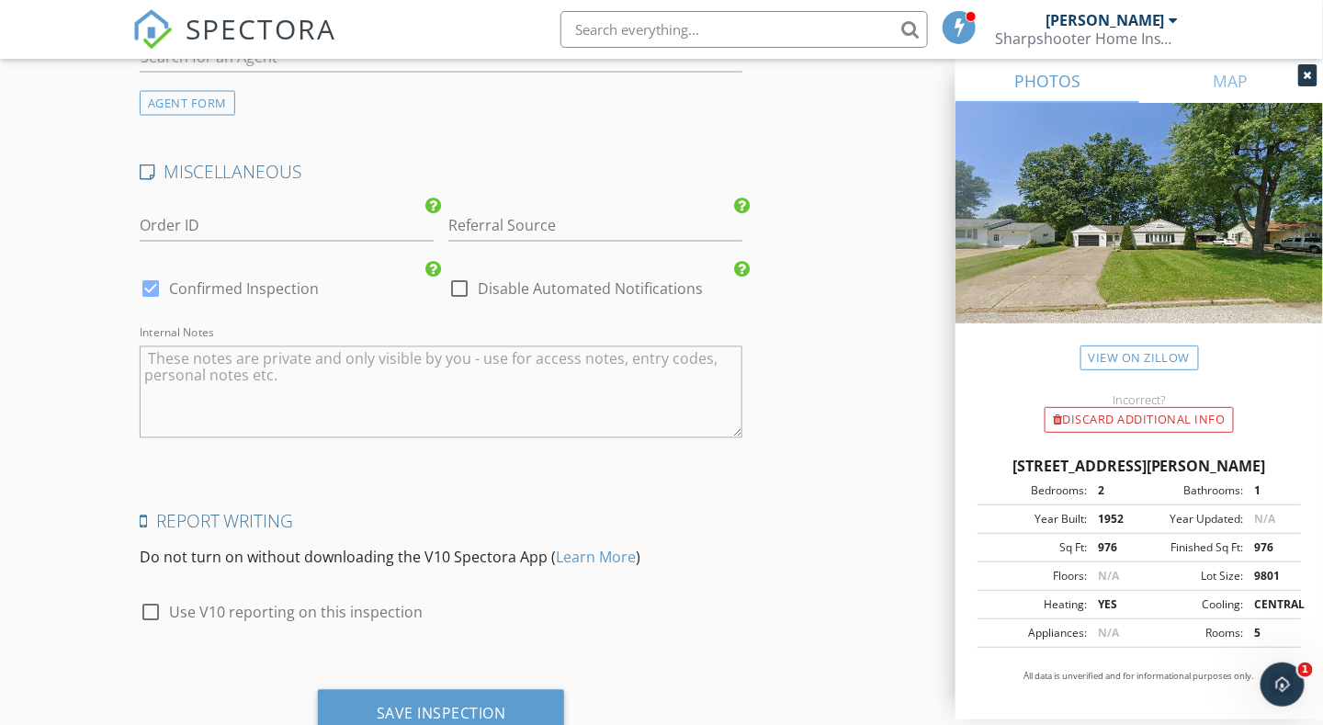
scroll to position [3349, 0]
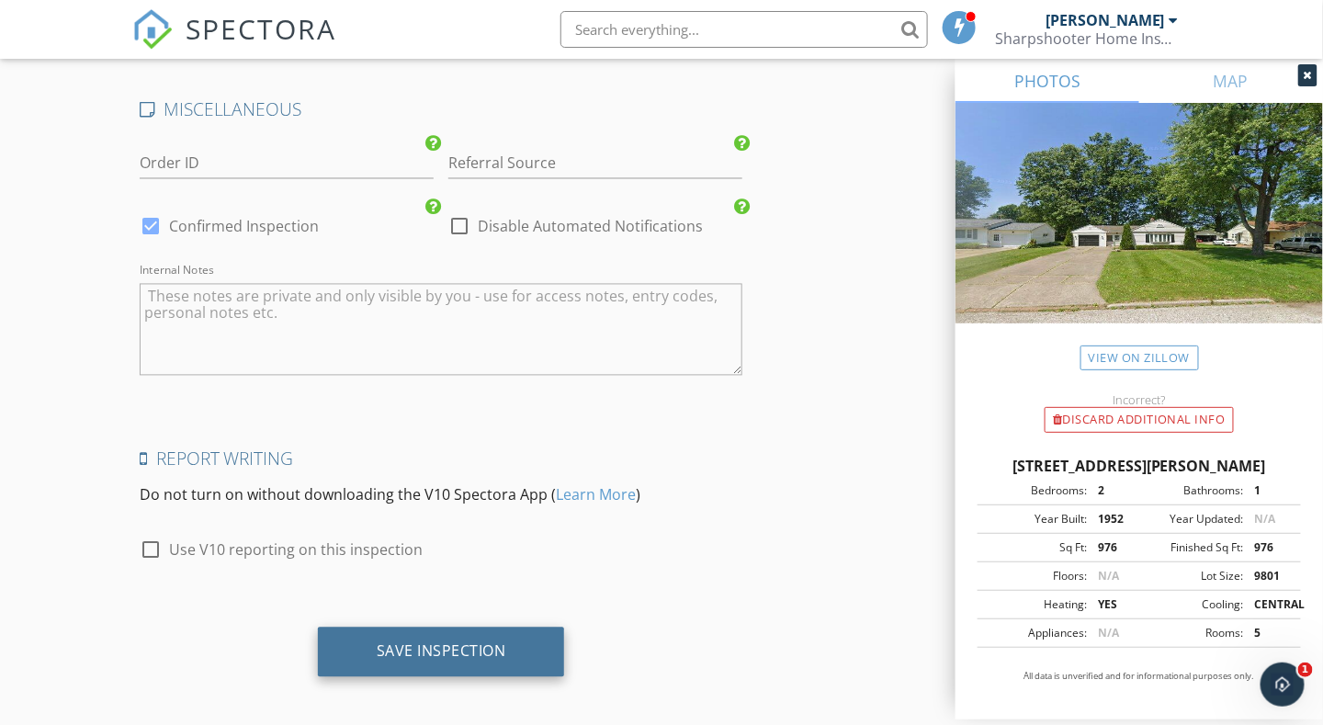
click at [434, 644] on div "Save Inspection" at bounding box center [442, 651] width 130 height 18
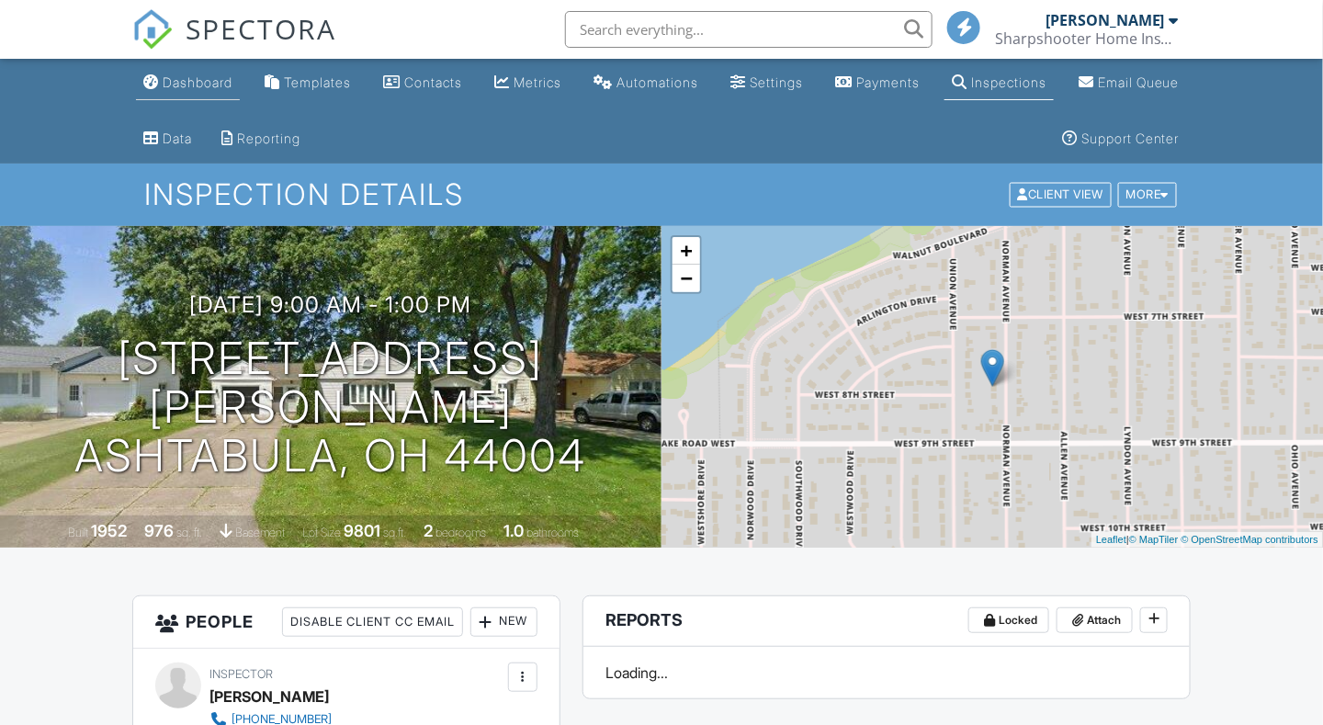
click at [186, 78] on div "Dashboard" at bounding box center [198, 82] width 70 height 16
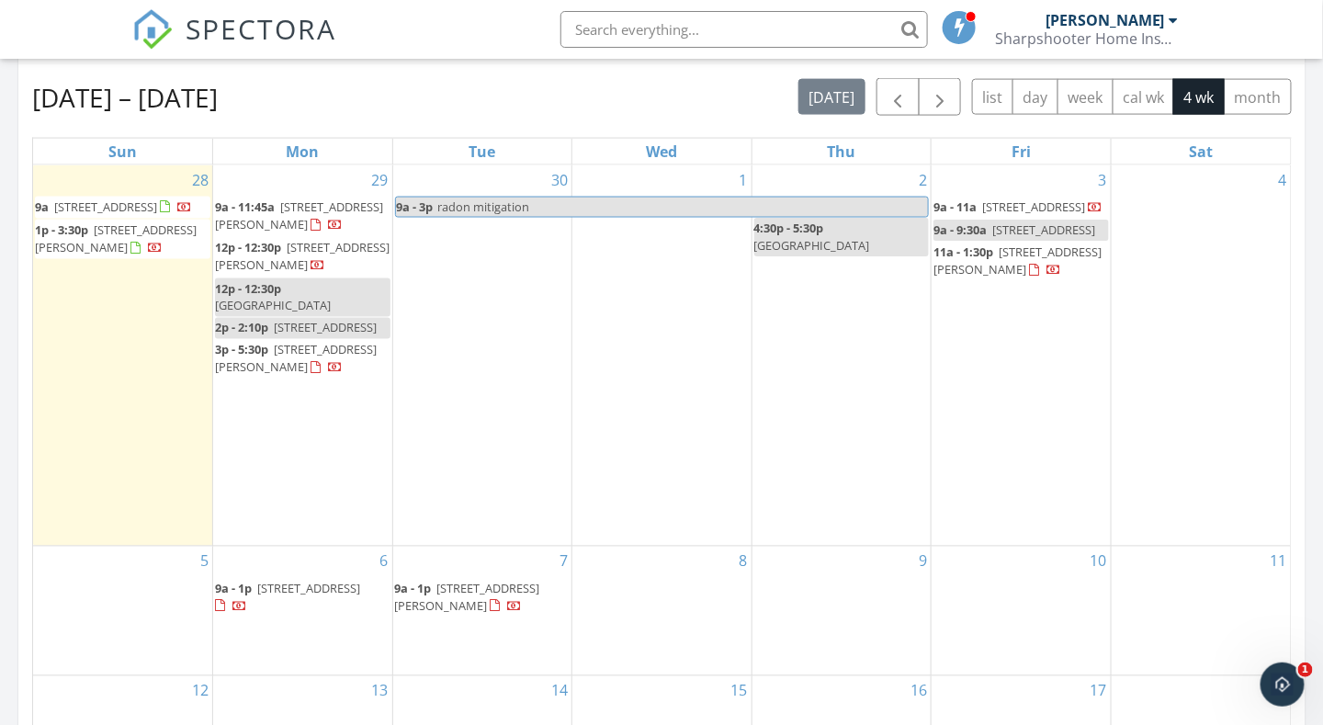
scroll to position [827, 0]
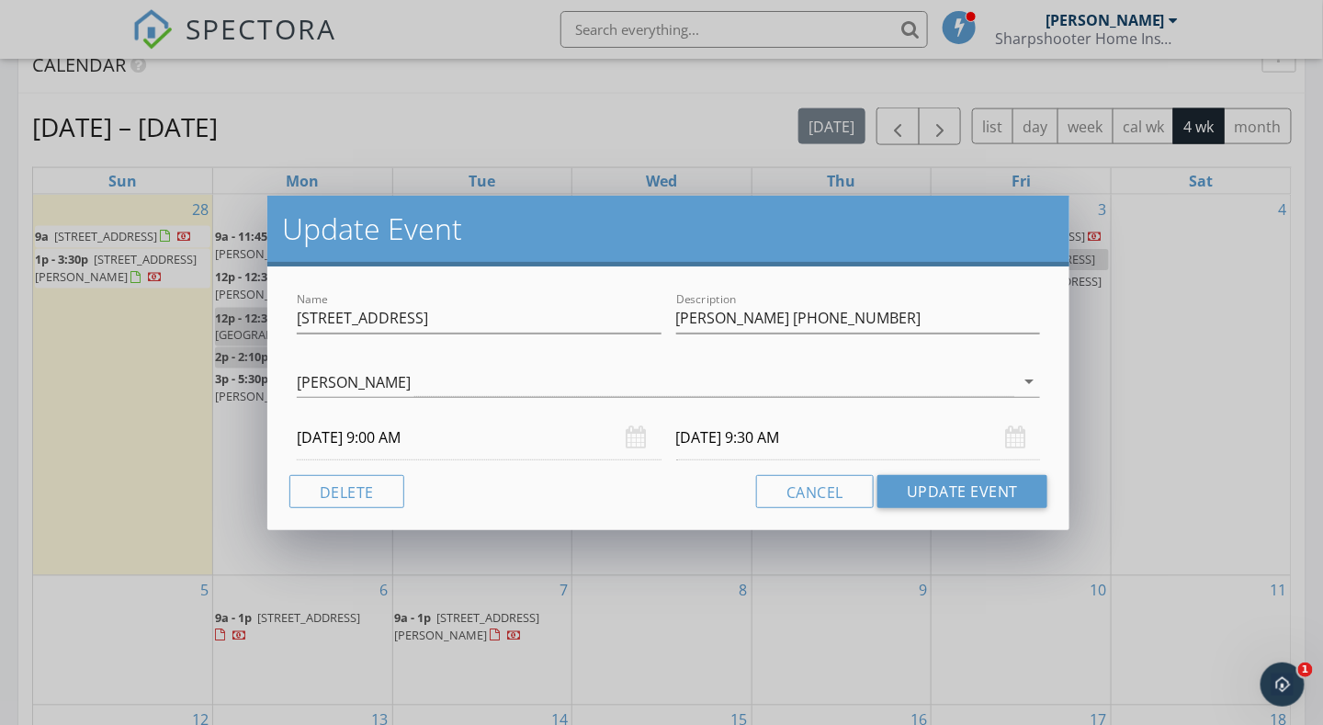
click at [1176, 532] on div "Update Event Name 9443 Brook Rd Description Michael 818-481-0500 Matt Adams arr…" at bounding box center [661, 362] width 1323 height 725
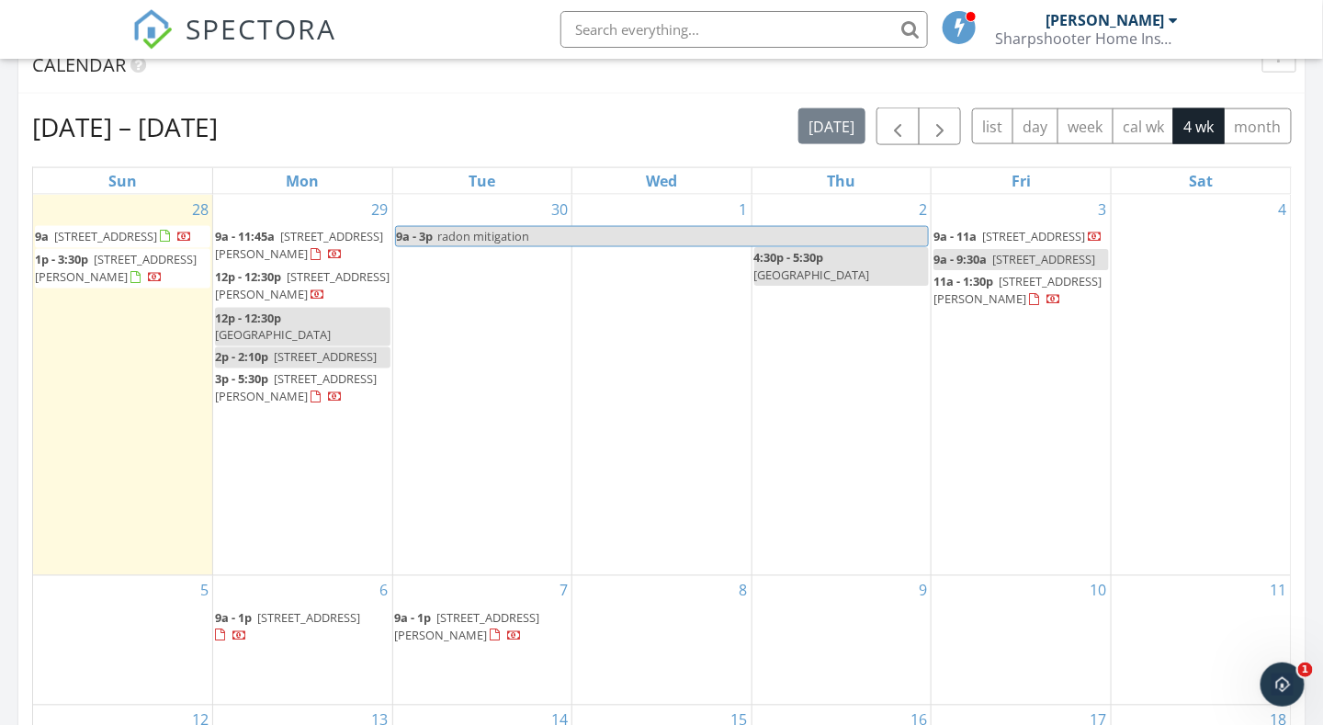
click at [1318, 245] on div "Today Matt Adams 9:00 am 5101 Waynesburg Rd NE, Carrollton, OH 44615 Matt Adams…" at bounding box center [661, 304] width 1323 height 1672
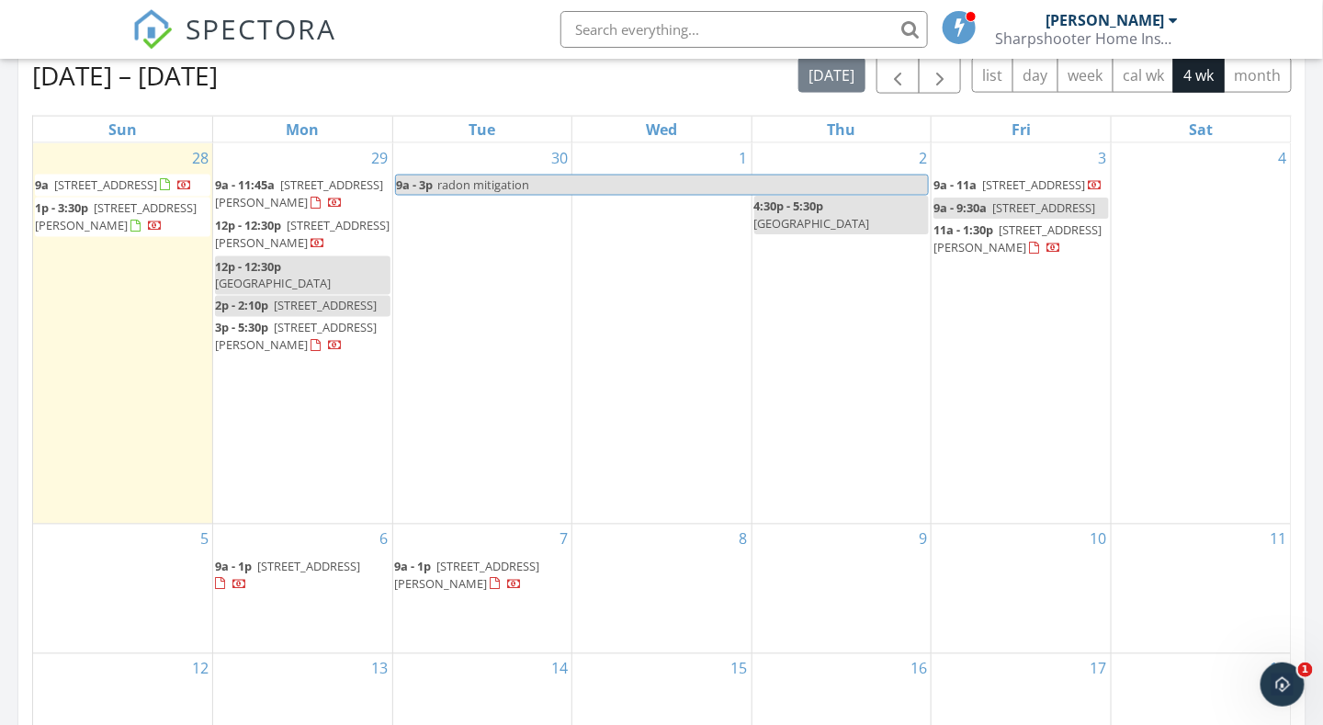
scroll to position [735, 0]
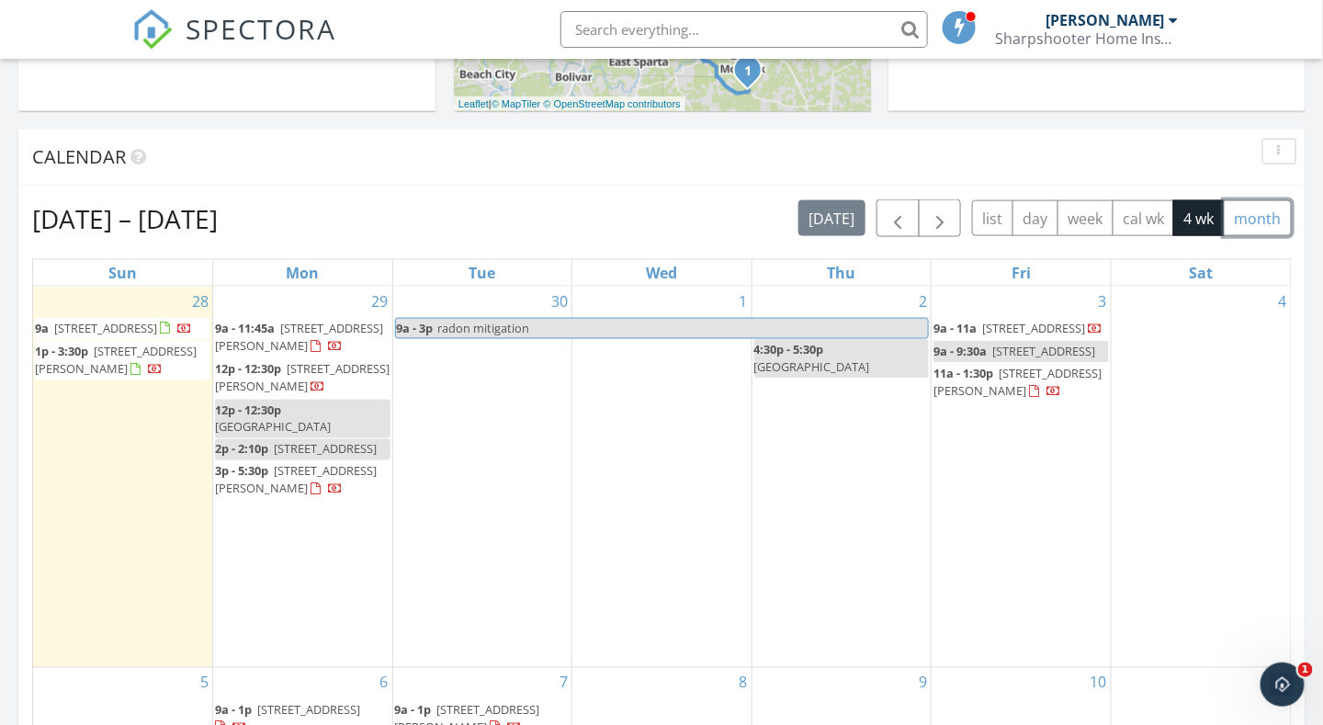
click at [1251, 216] on button "month" at bounding box center [1258, 218] width 68 height 36
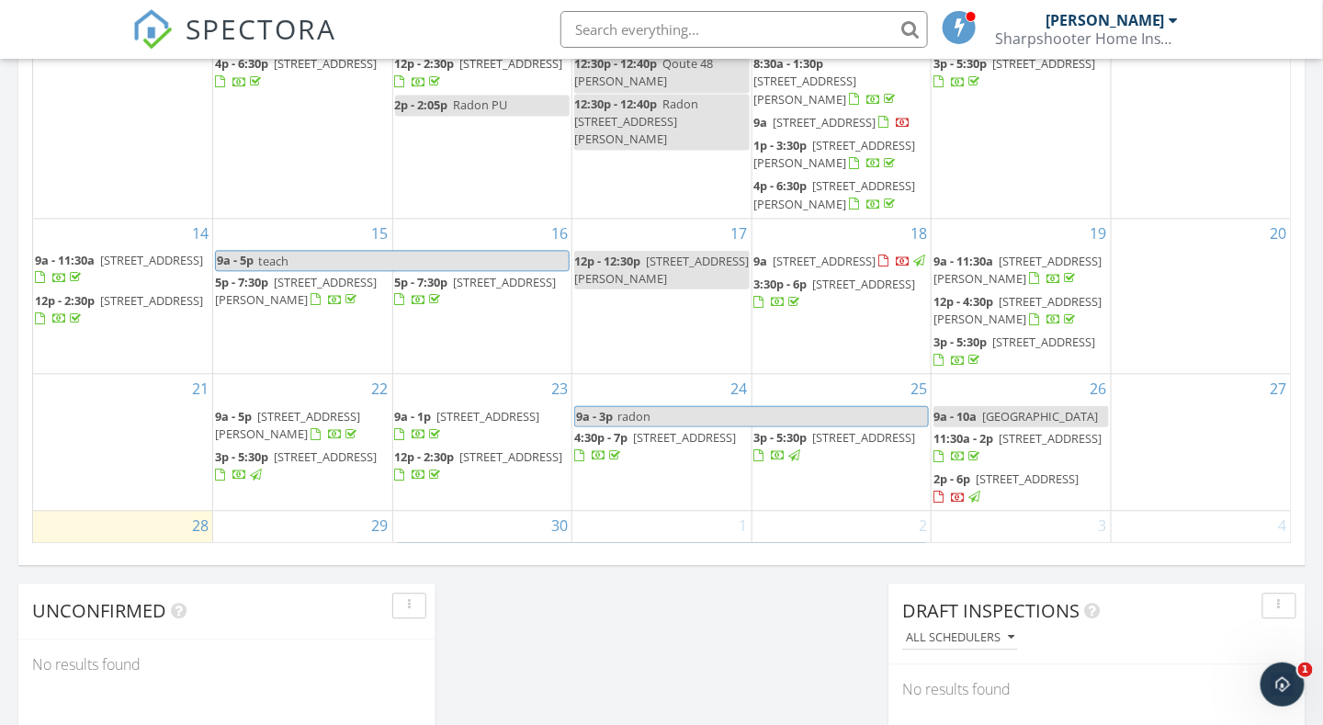
scroll to position [1194, 0]
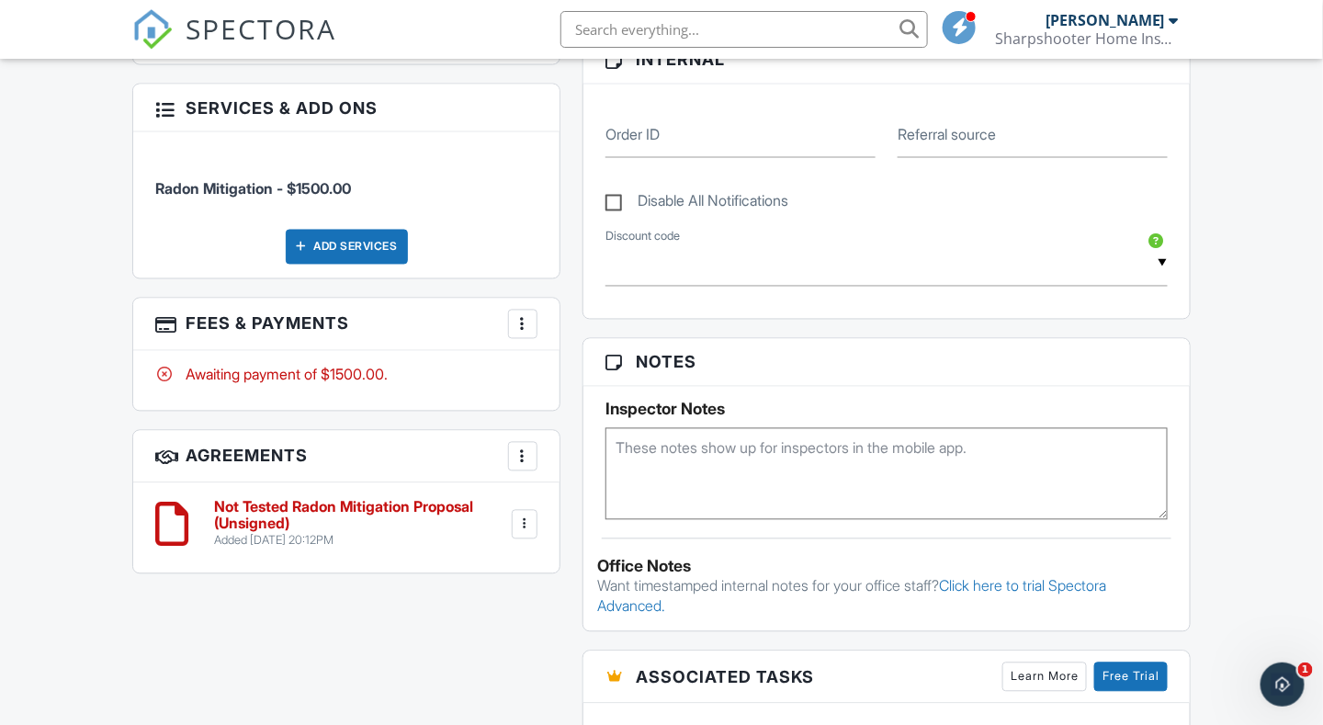
click at [529, 322] on div at bounding box center [522, 324] width 18 height 18
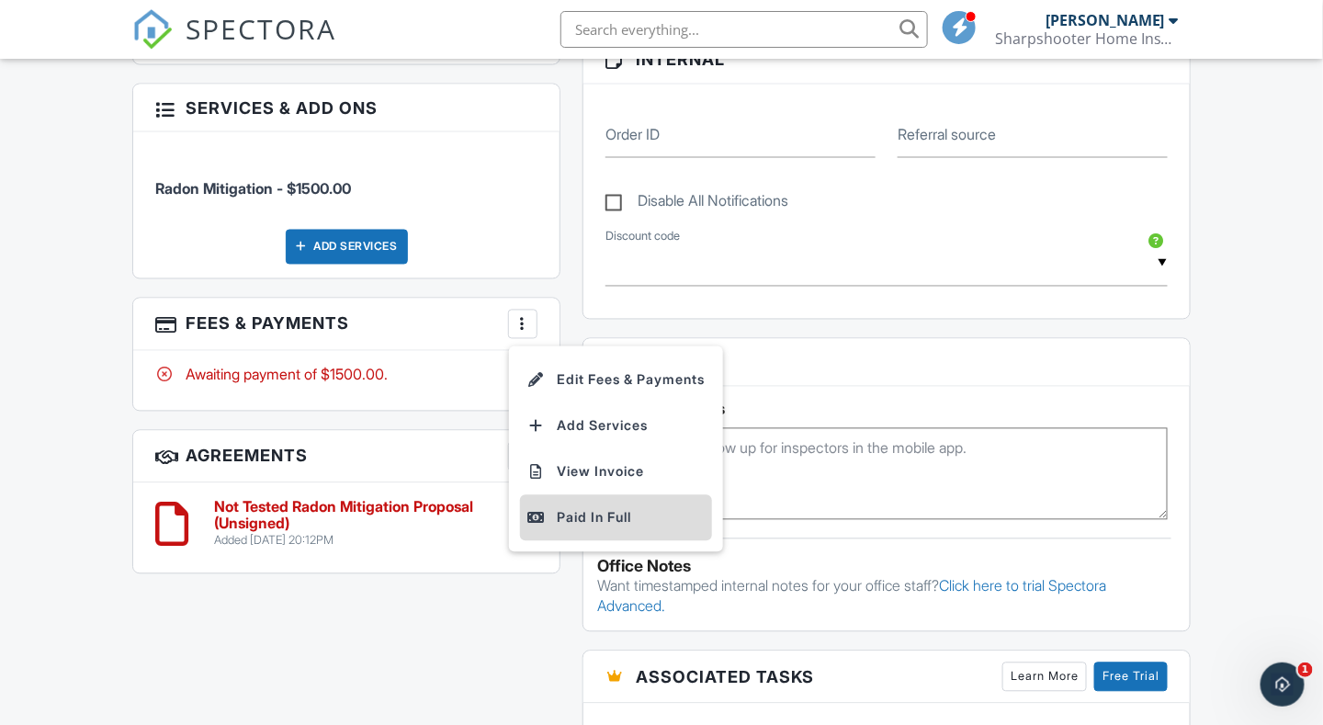
click at [593, 518] on div "Paid In Full" at bounding box center [615, 518] width 177 height 22
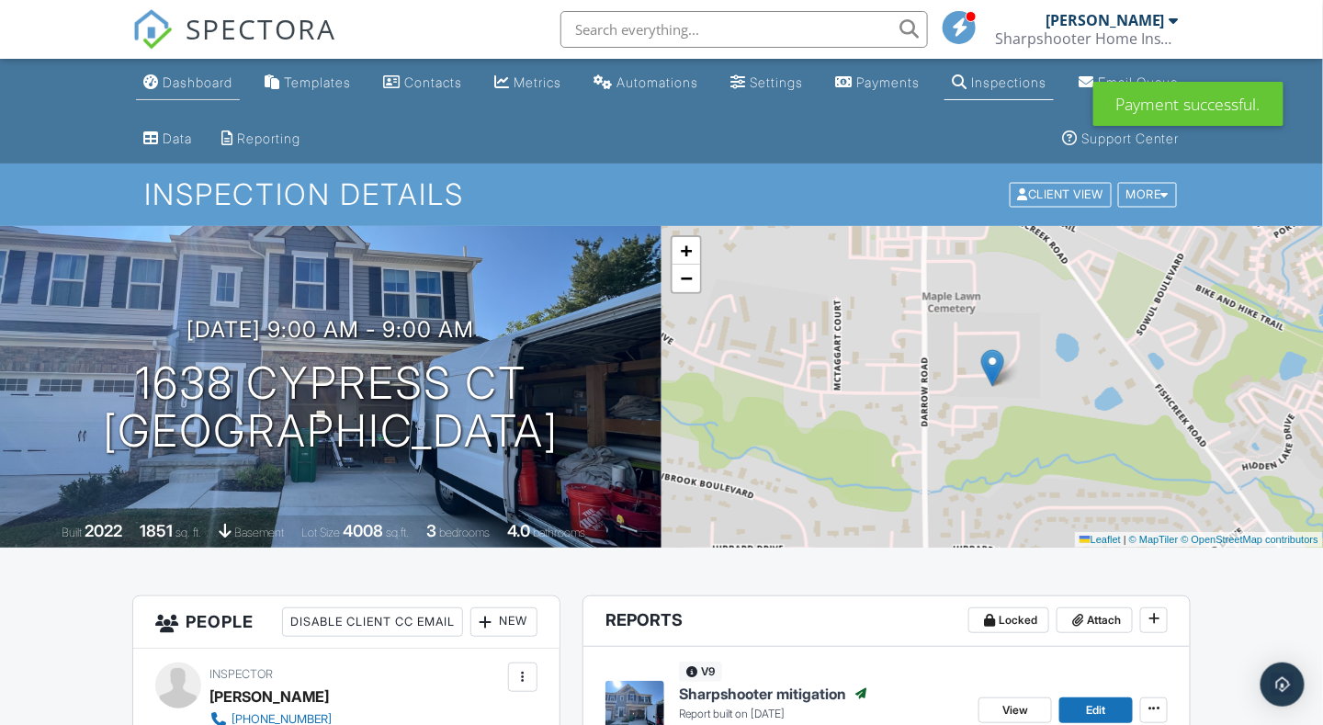
click at [197, 86] on div "Dashboard" at bounding box center [198, 82] width 70 height 16
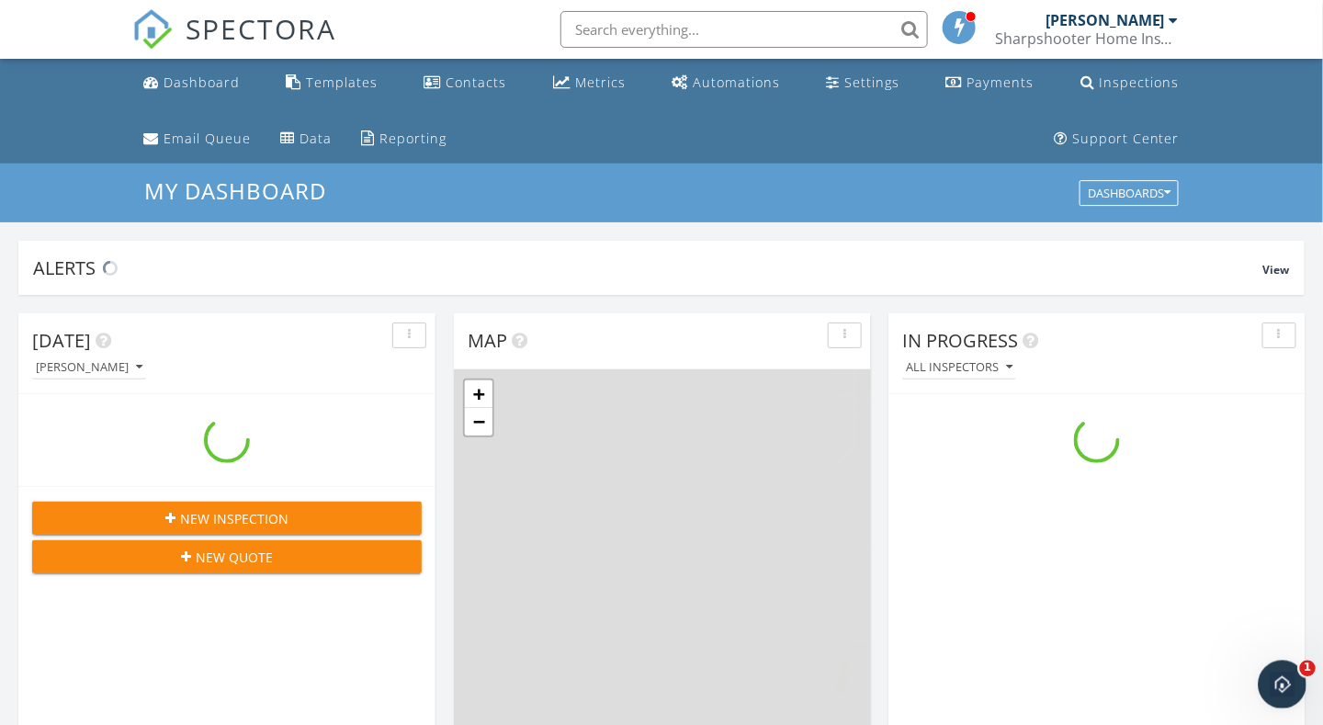
click at [1276, 672] on icon "Open Intercom Messenger" at bounding box center [1280, 682] width 30 height 30
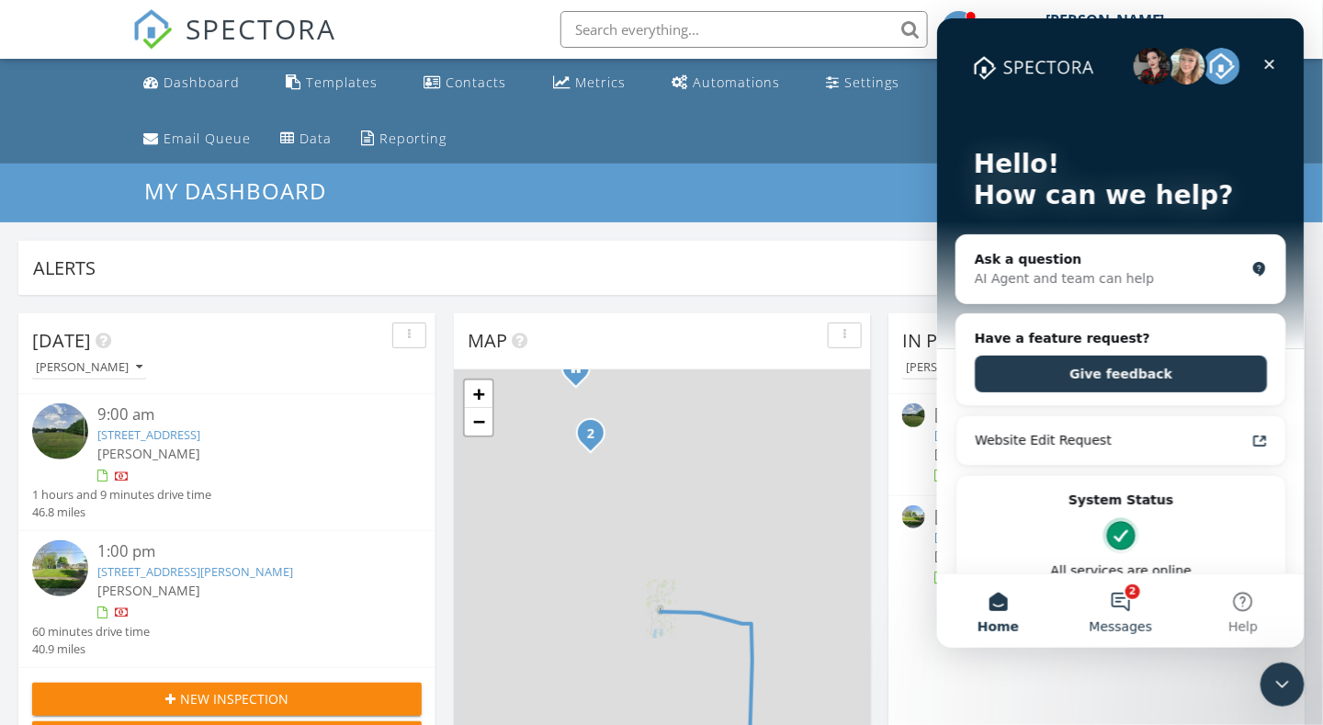
click at [1129, 600] on button "2 Messages" at bounding box center [1119, 609] width 122 height 73
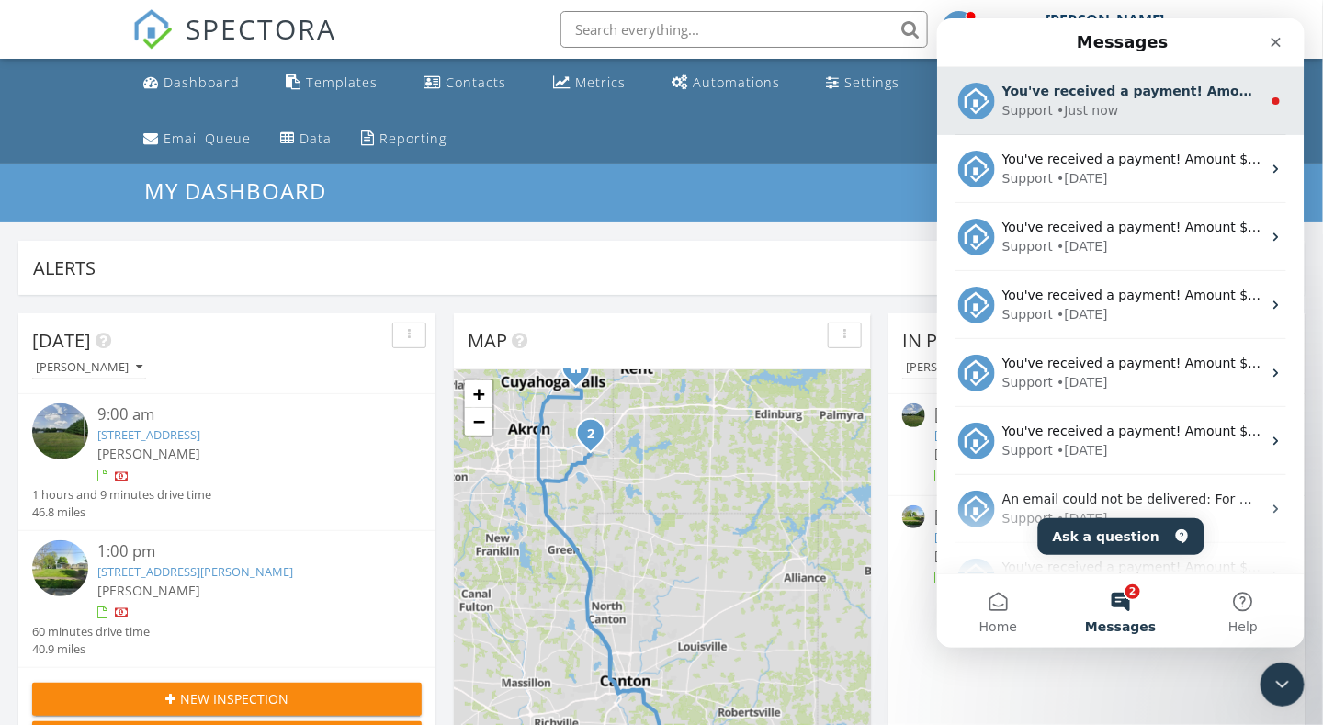
click at [1193, 111] on div "Support • Just now" at bounding box center [1130, 109] width 259 height 19
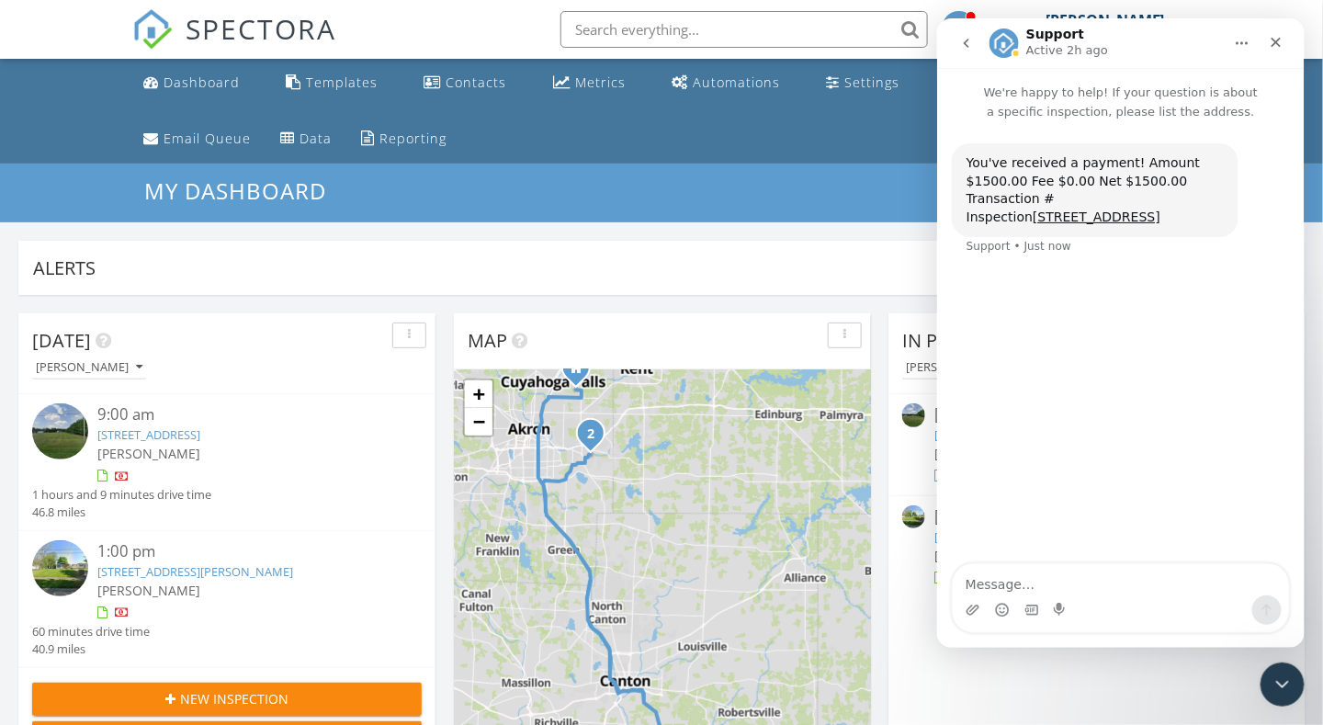
click at [963, 42] on icon "go back" at bounding box center [965, 42] width 15 height 15
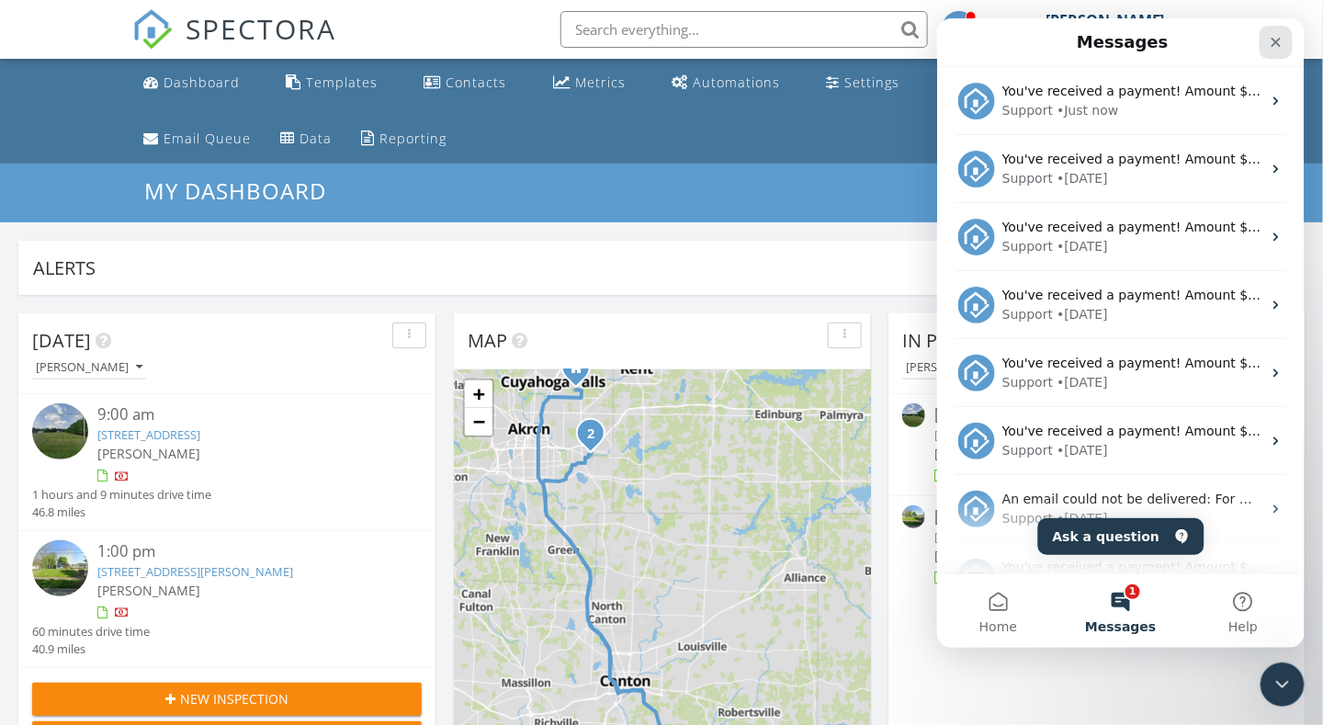
click at [1270, 43] on icon "Close" at bounding box center [1275, 41] width 15 height 15
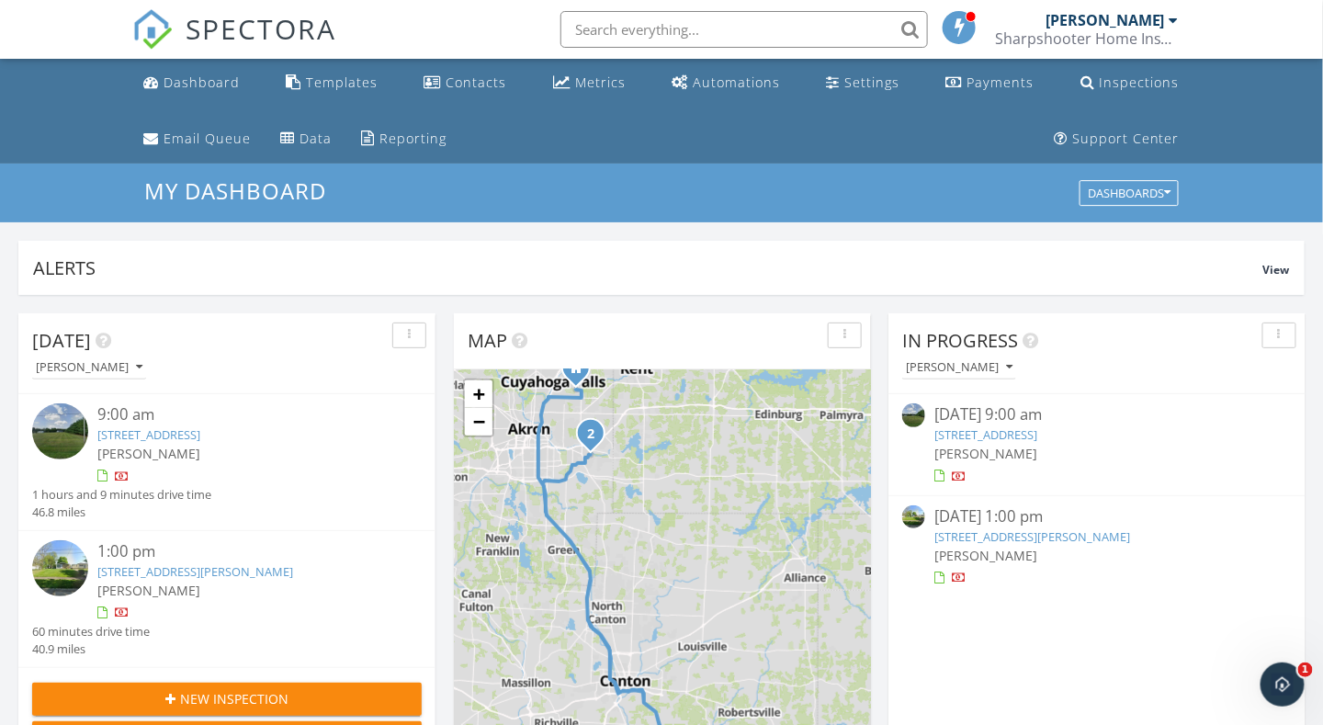
click at [76, 429] on img at bounding box center [60, 431] width 56 height 56
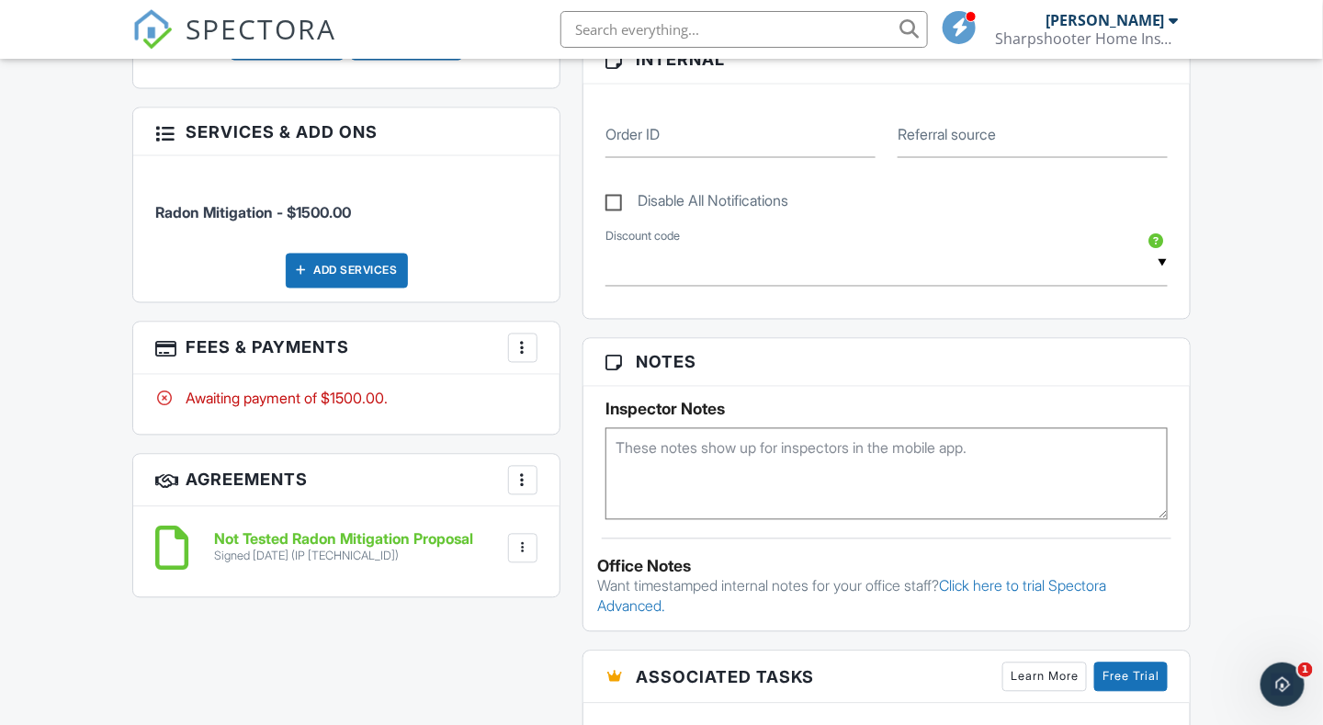
click at [526, 339] on div at bounding box center [522, 348] width 18 height 18
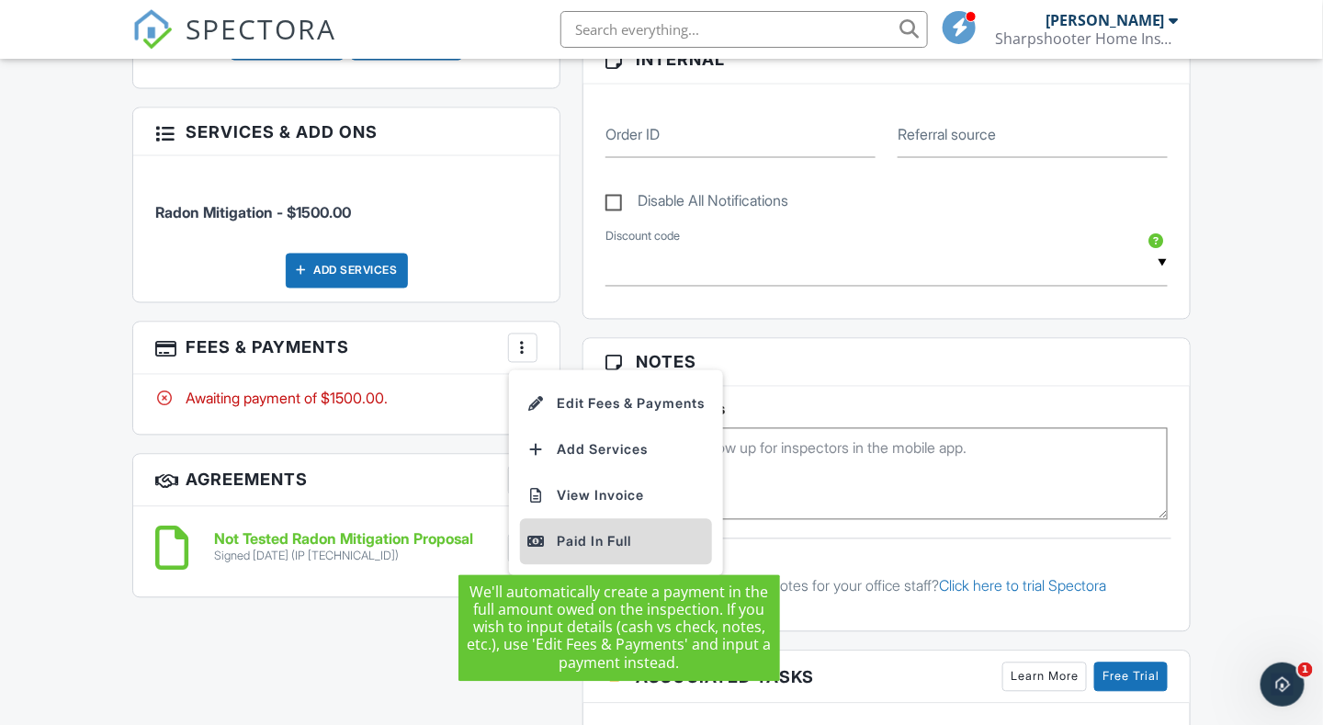
click at [585, 544] on div "Paid In Full" at bounding box center [615, 542] width 177 height 22
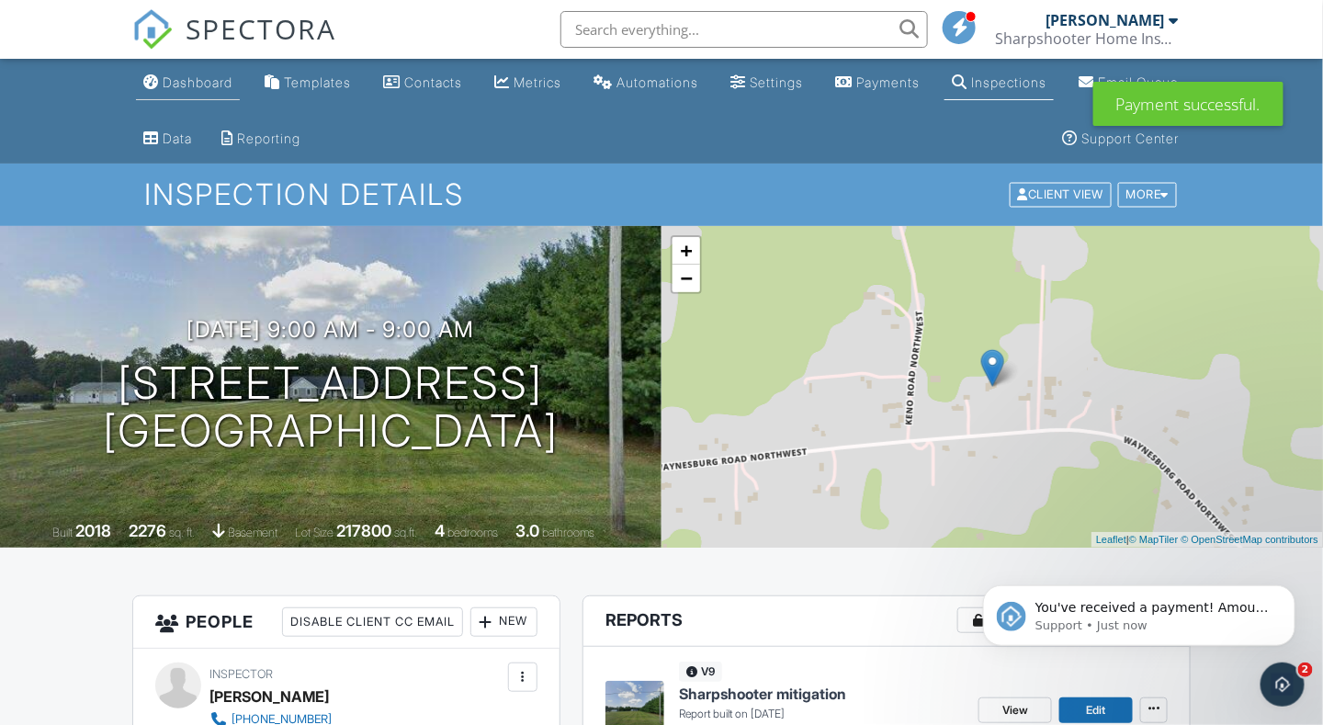
click at [210, 81] on div "Dashboard" at bounding box center [198, 82] width 70 height 16
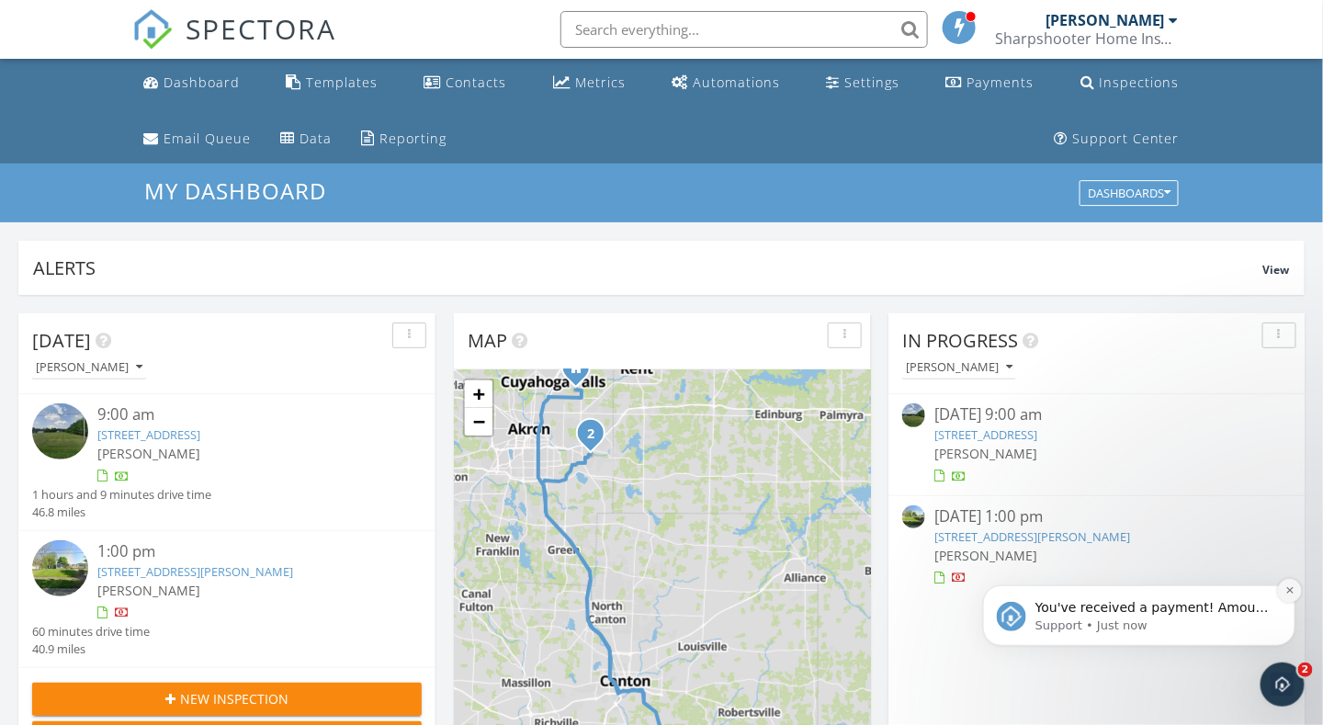
click at [1292, 584] on icon "Dismiss notification" at bounding box center [1289, 589] width 10 height 10
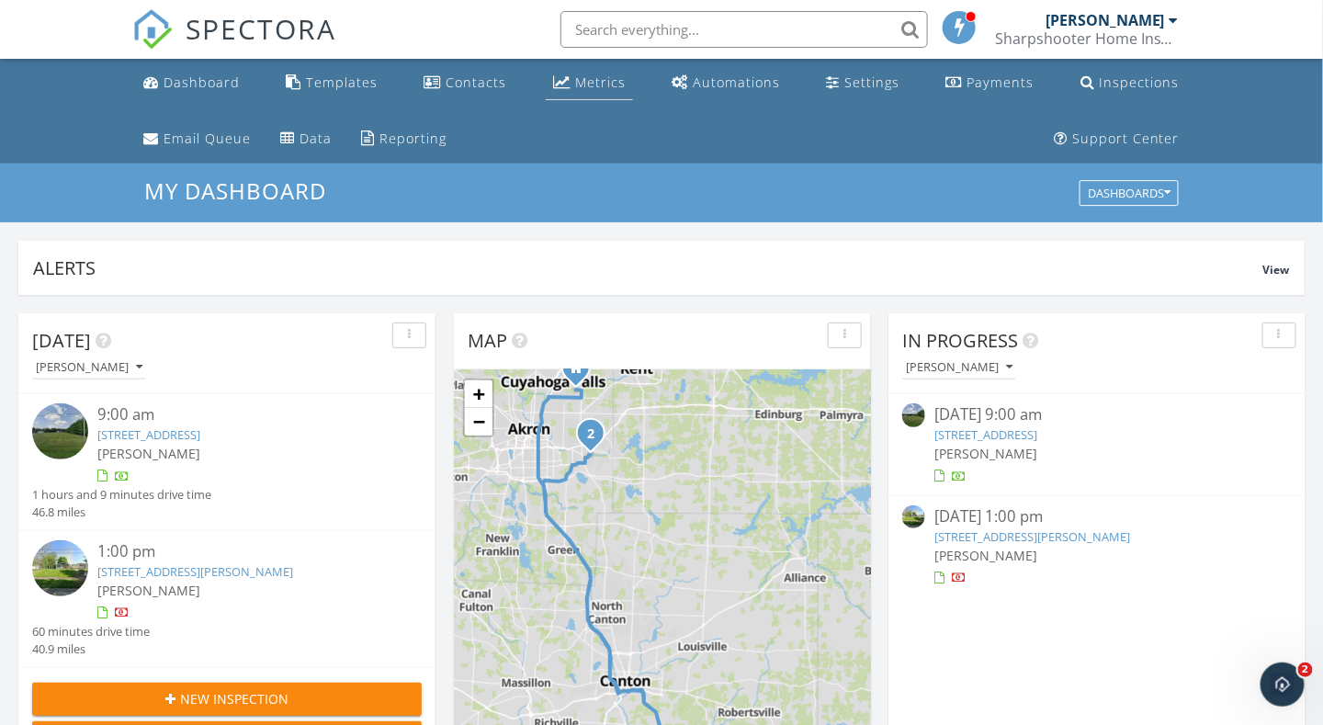
click at [600, 83] on div "Metrics" at bounding box center [600, 81] width 51 height 17
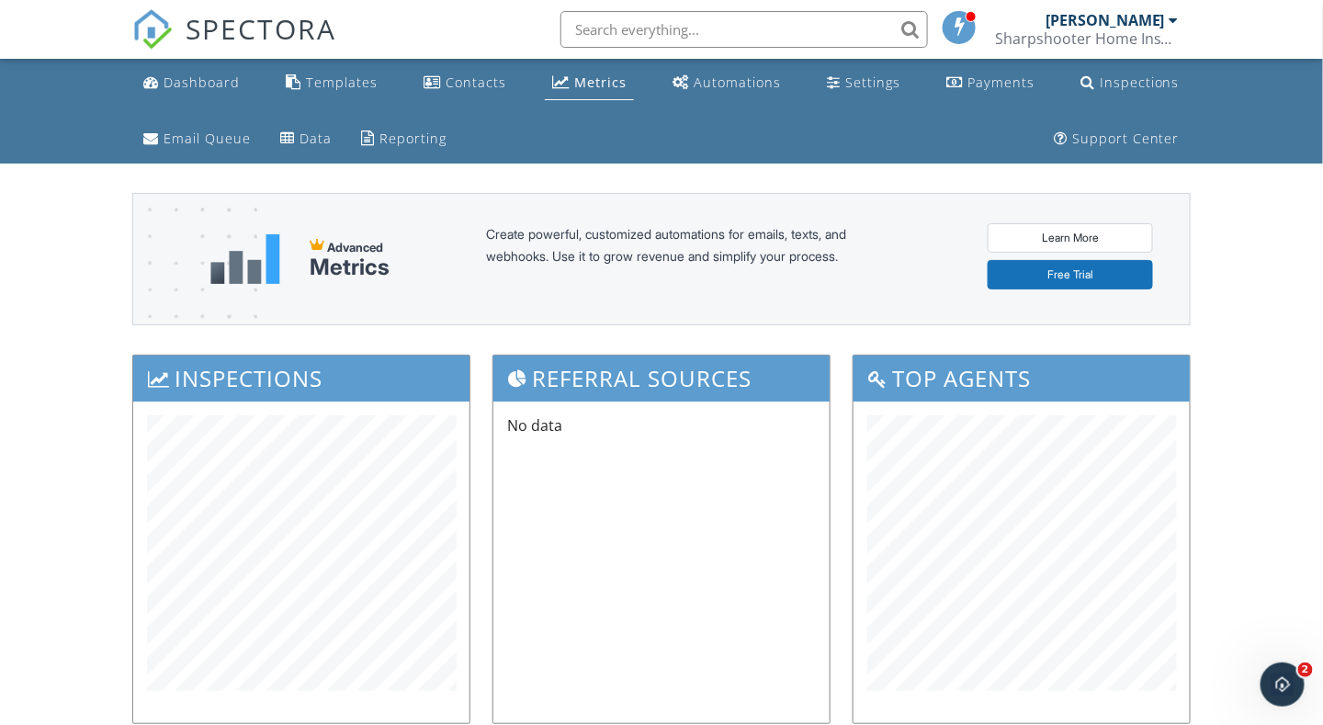
click at [201, 82] on div "Dashboard" at bounding box center [202, 81] width 76 height 17
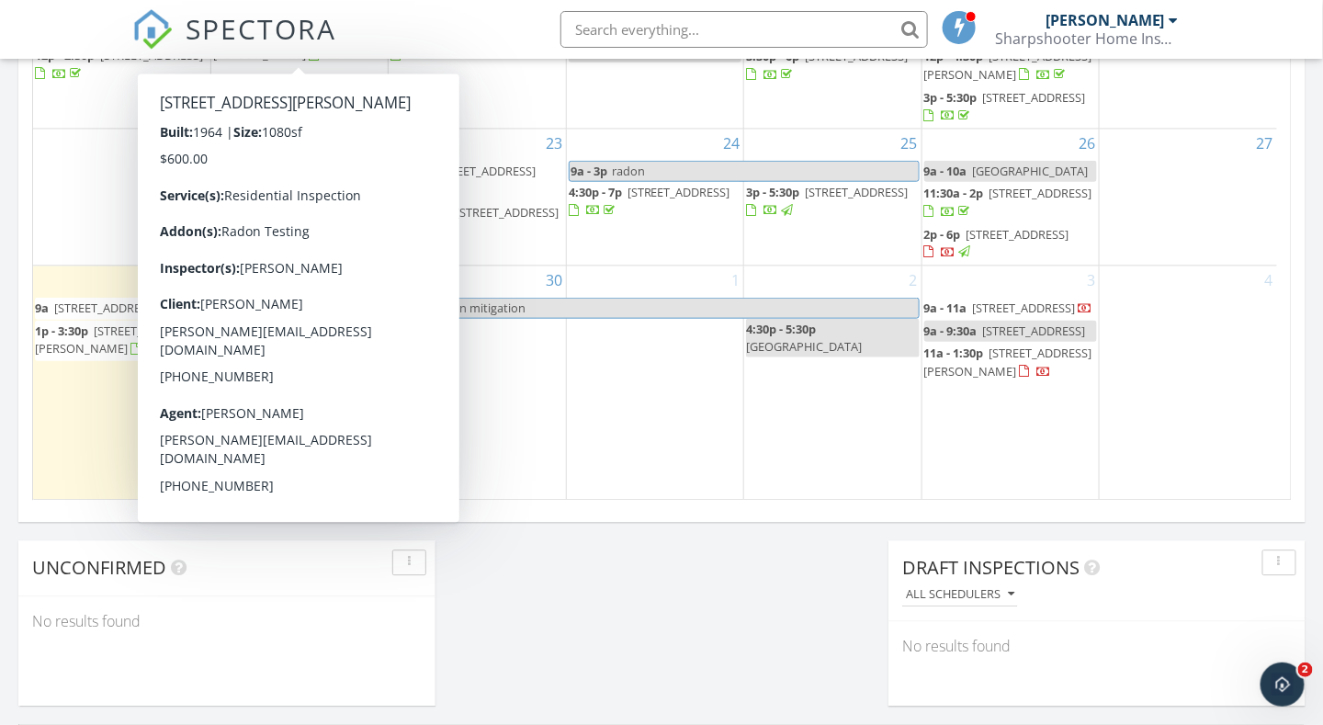
scroll to position [1194, 0]
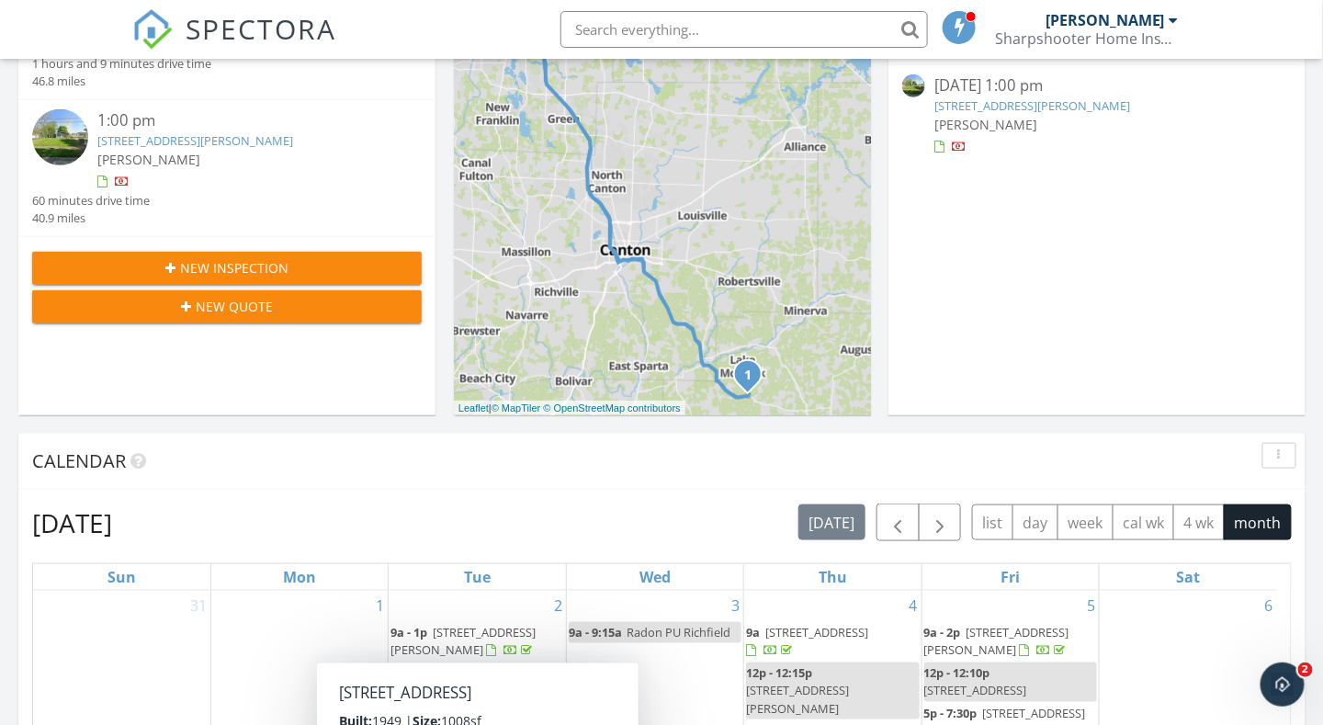
scroll to position [0, 0]
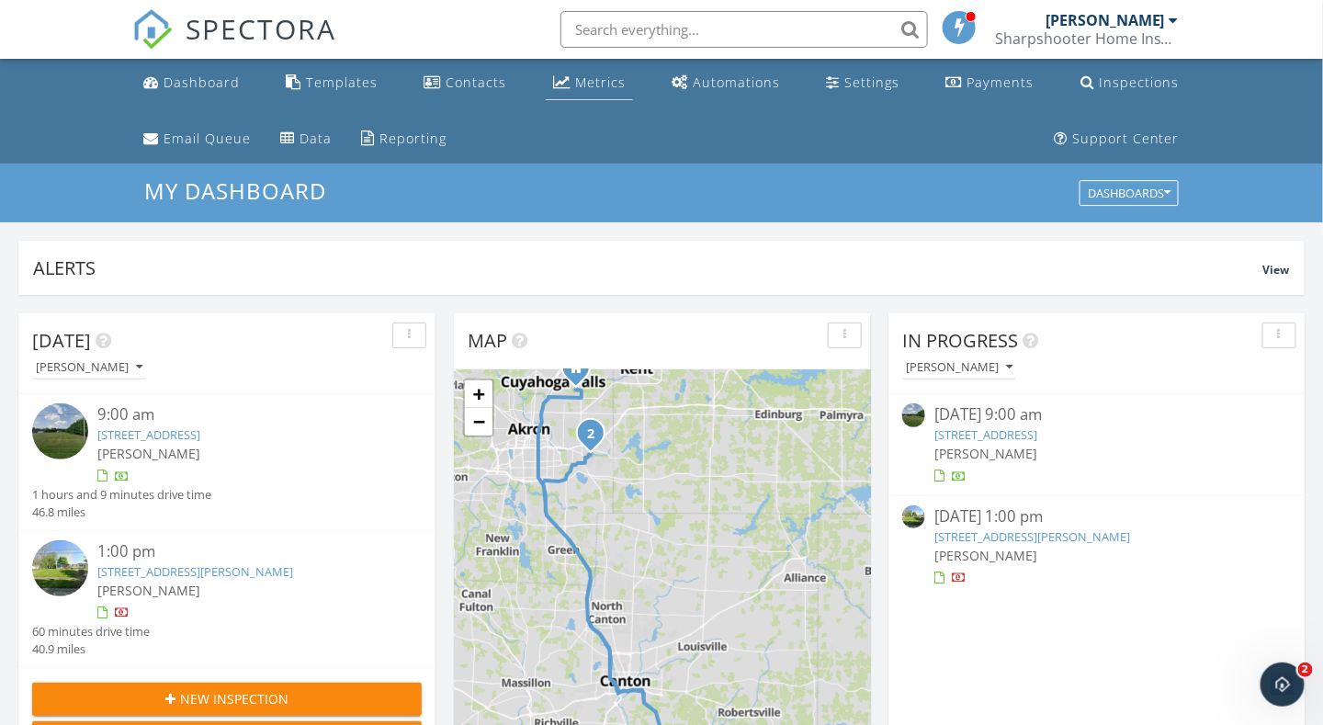
click at [579, 86] on div "Metrics" at bounding box center [600, 81] width 51 height 17
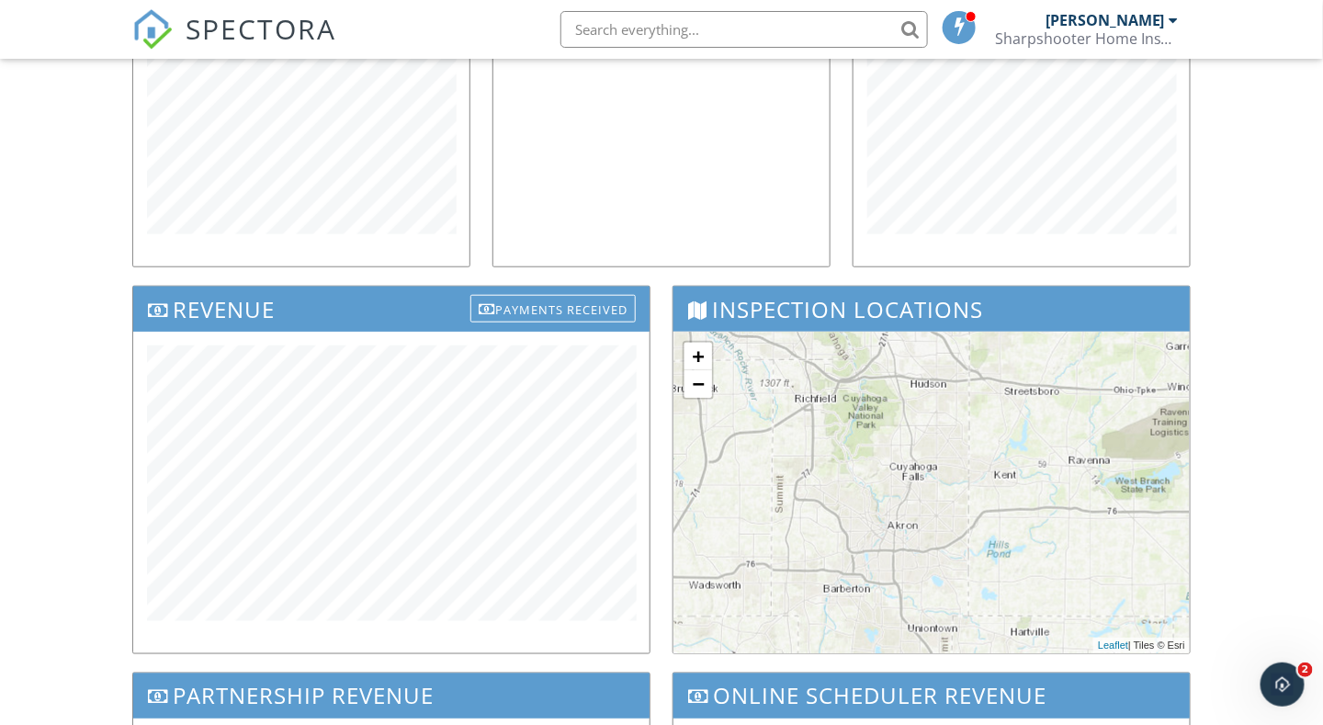
scroll to position [459, 0]
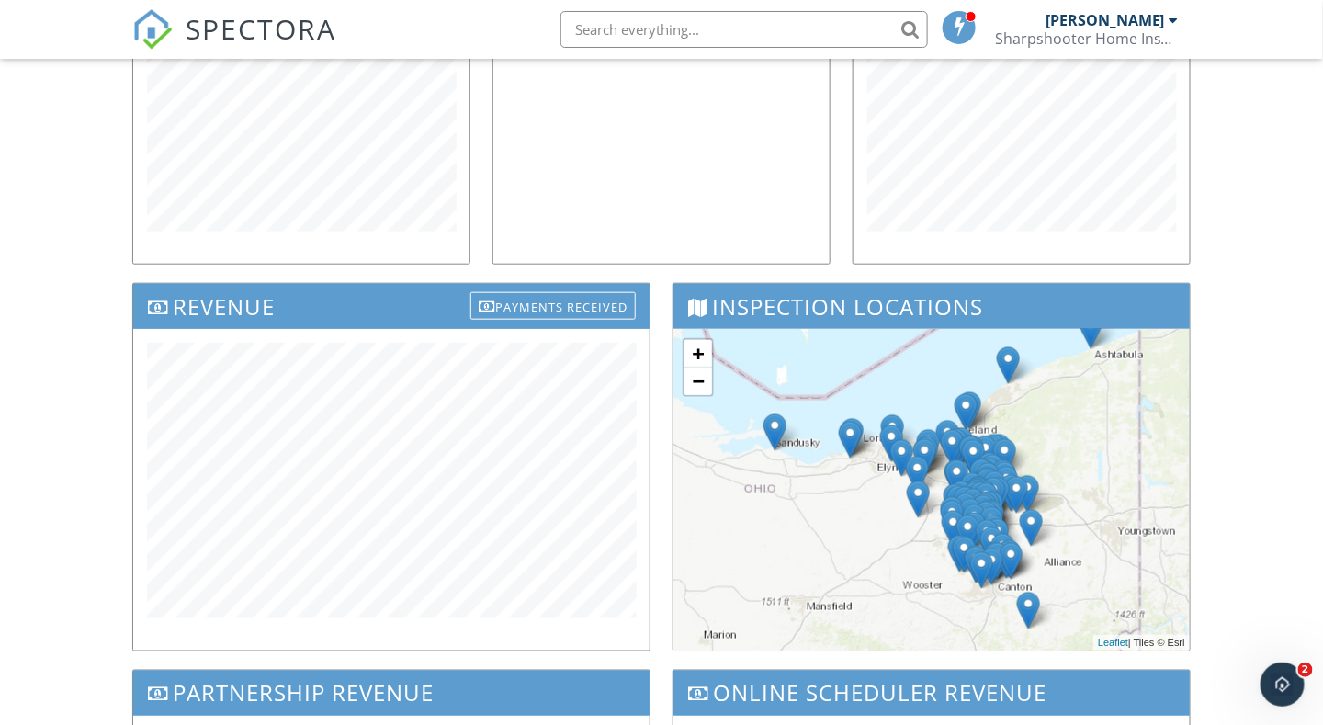
click at [51, 316] on div "Dashboard Templates Contacts Metrics Automations Settings Payments Inspections …" at bounding box center [661, 303] width 1323 height 1409
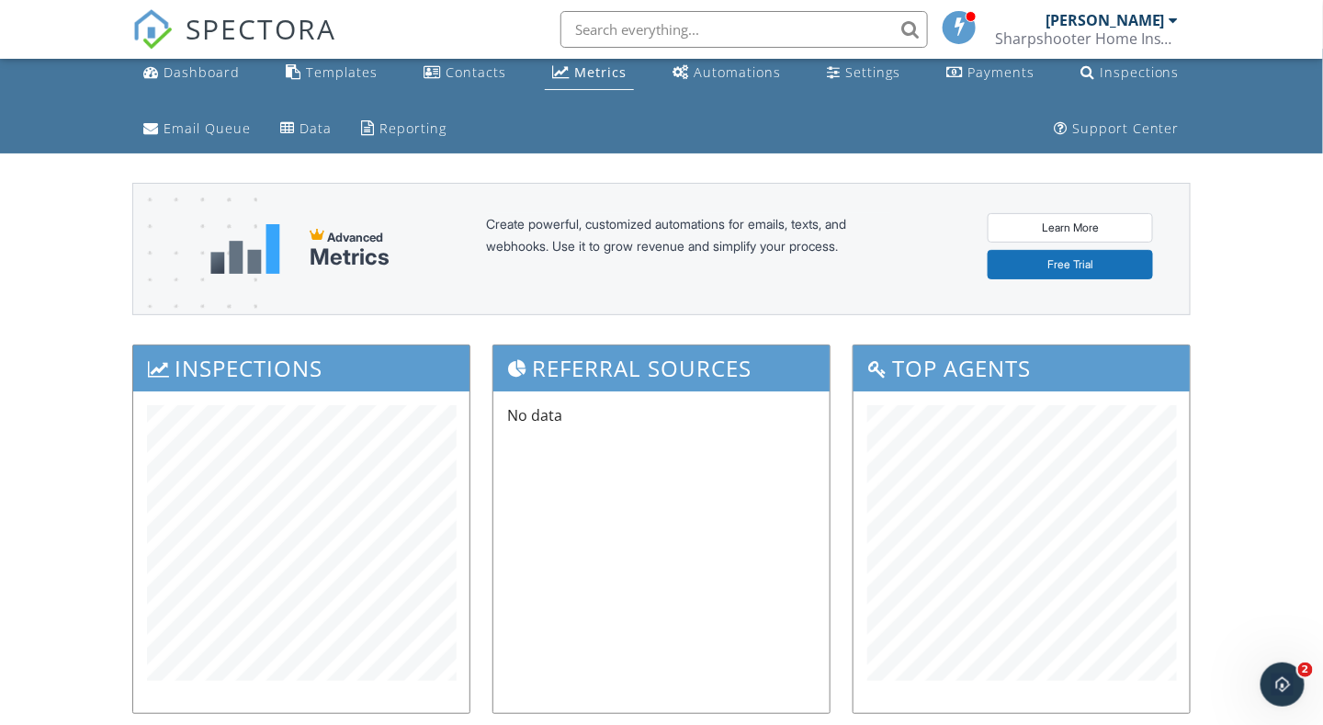
scroll to position [0, 0]
